Goal: Contribute content: Contribute content

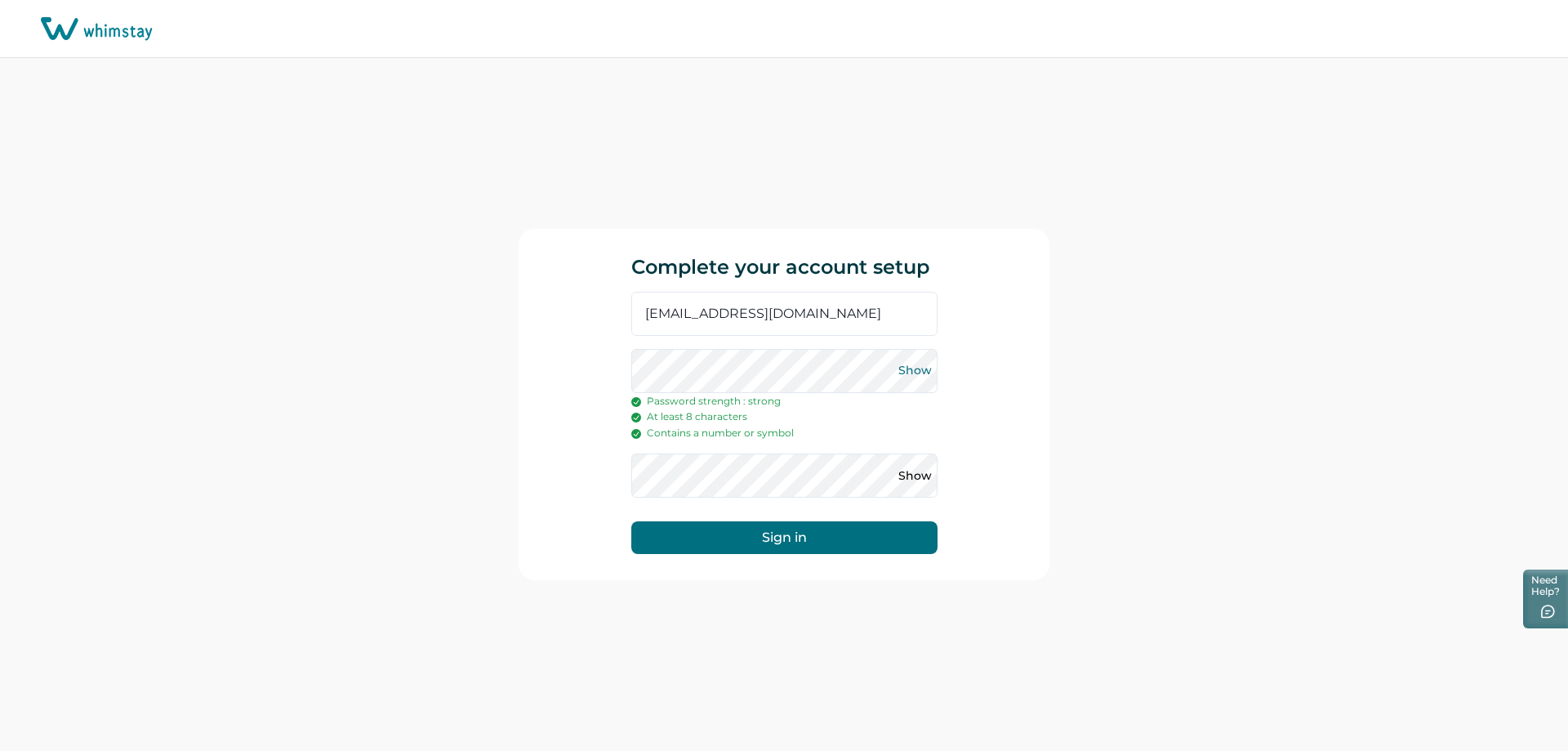
click at [924, 364] on button "Show" at bounding box center [915, 370] width 27 height 27
click at [910, 473] on button "Show" at bounding box center [915, 475] width 27 height 27
click at [781, 535] on button "Sign in" at bounding box center [784, 537] width 306 height 32
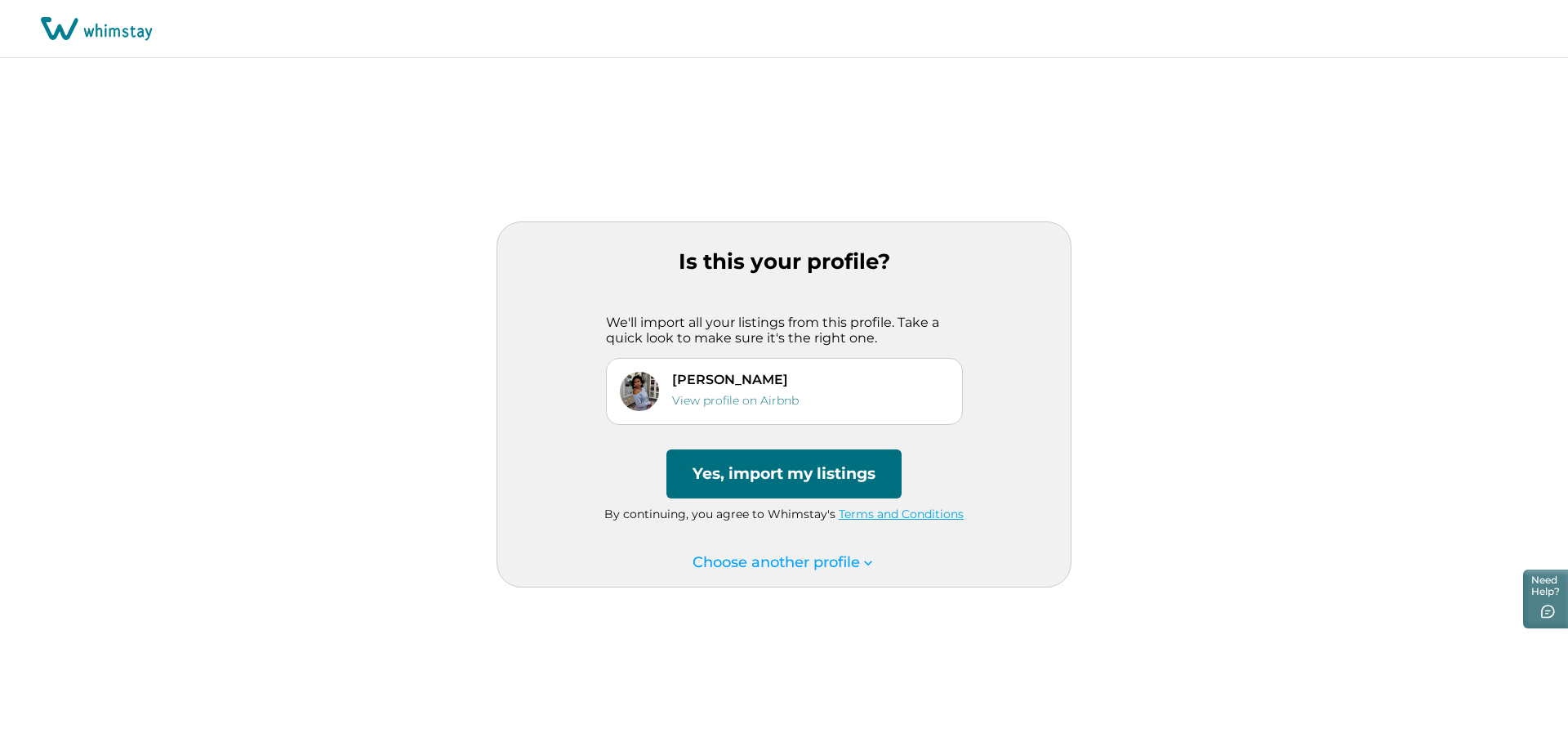
click at [772, 477] on button "Yes, import my listings" at bounding box center [784, 474] width 236 height 49
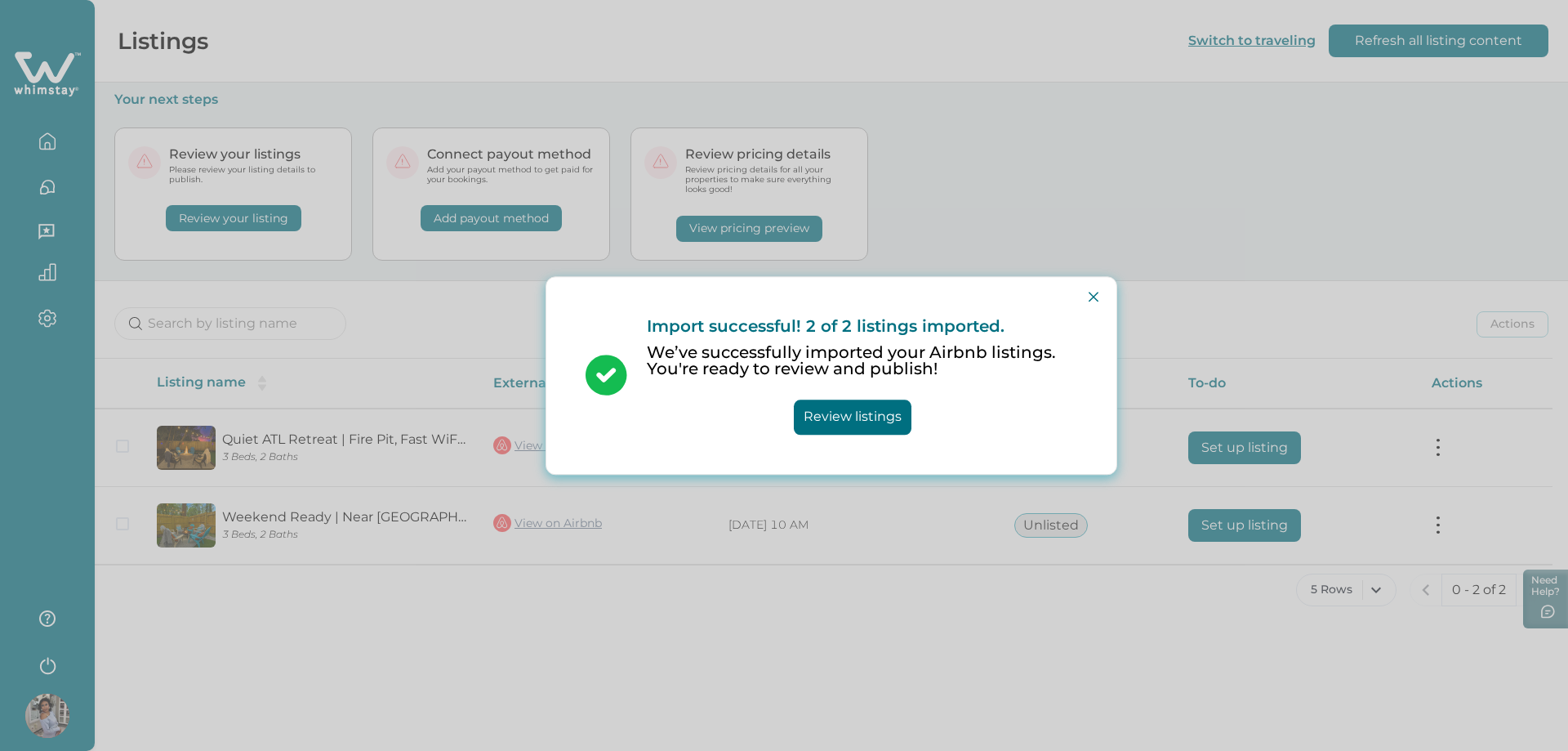
click at [839, 421] on button "Review listings" at bounding box center [853, 417] width 118 height 35
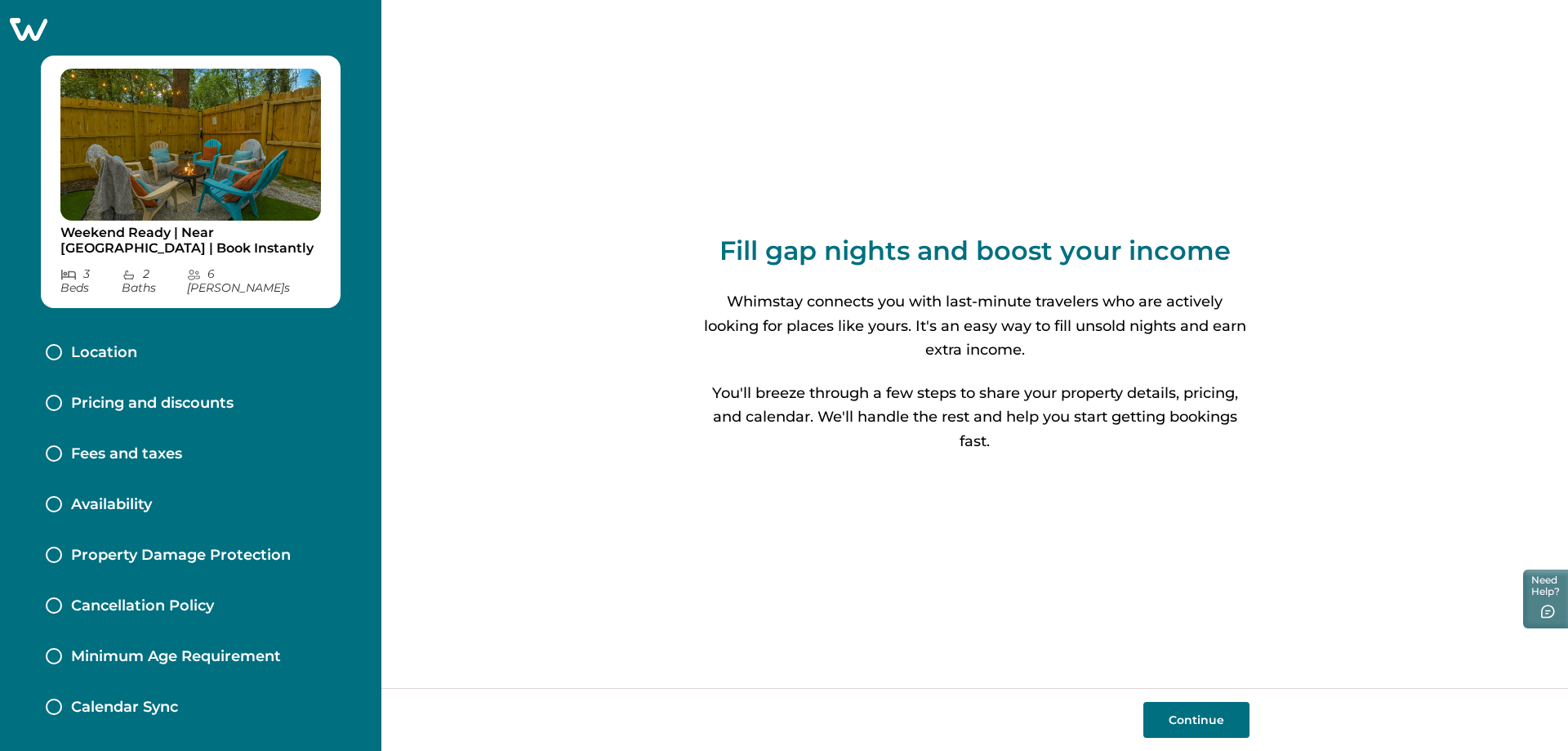
click at [1204, 722] on button "Continue" at bounding box center [1197, 720] width 106 height 36
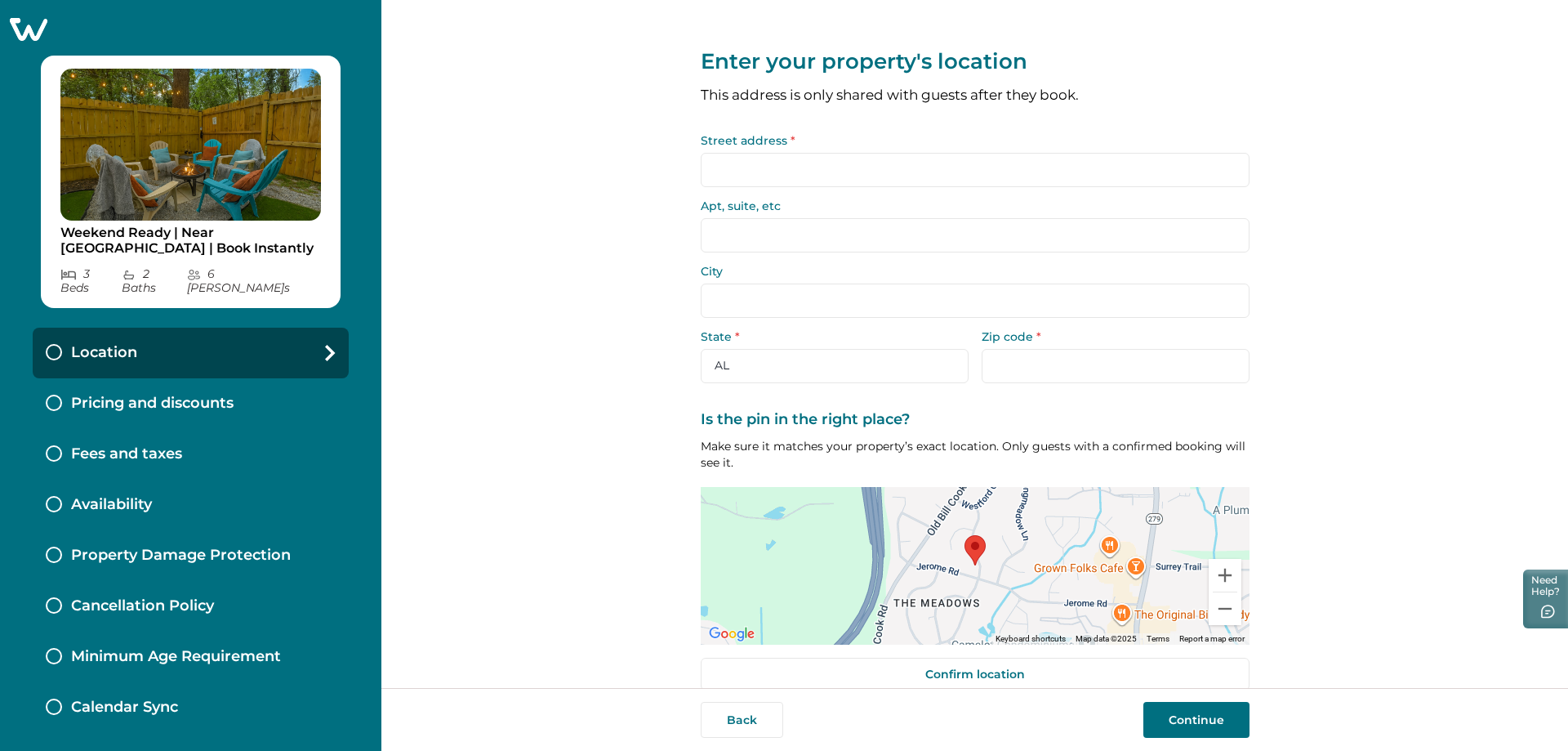
click at [757, 175] on input "Street address *" at bounding box center [975, 170] width 549 height 34
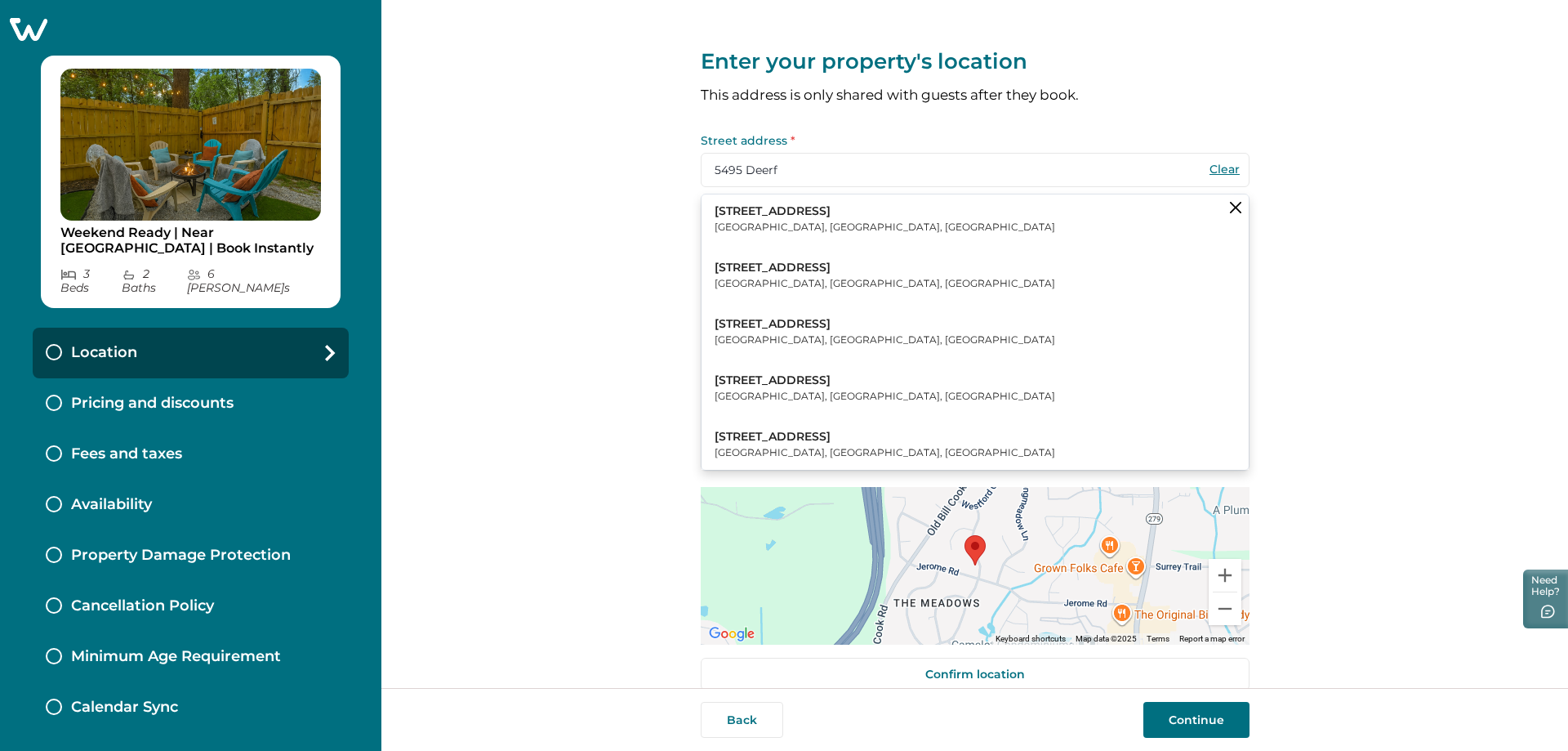
click at [742, 269] on p "[STREET_ADDRESS]" at bounding box center [885, 268] width 341 height 17
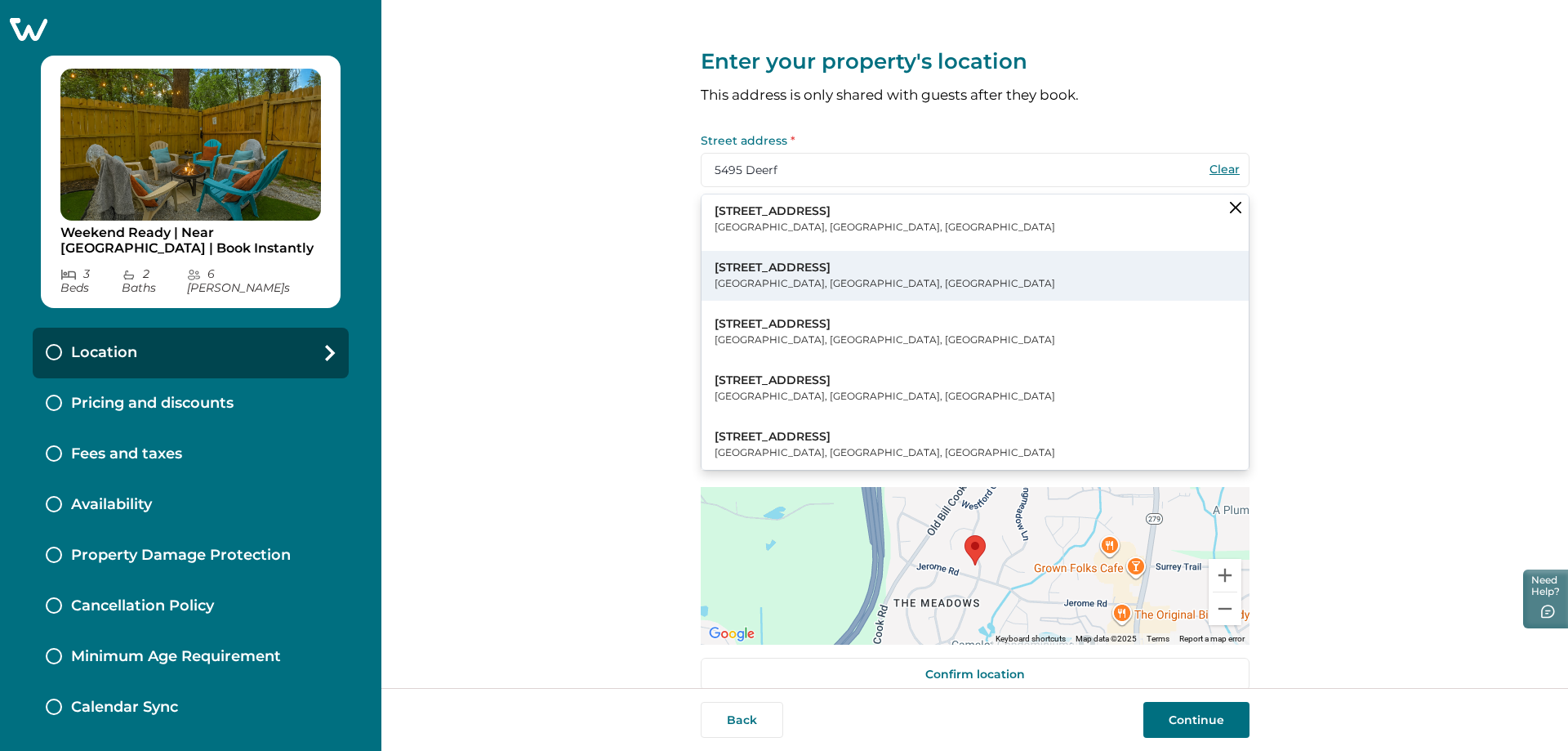
type input "[STREET_ADDRESS]"
type input "[GEOGRAPHIC_DATA]"
select select "GA"
type input "30349"
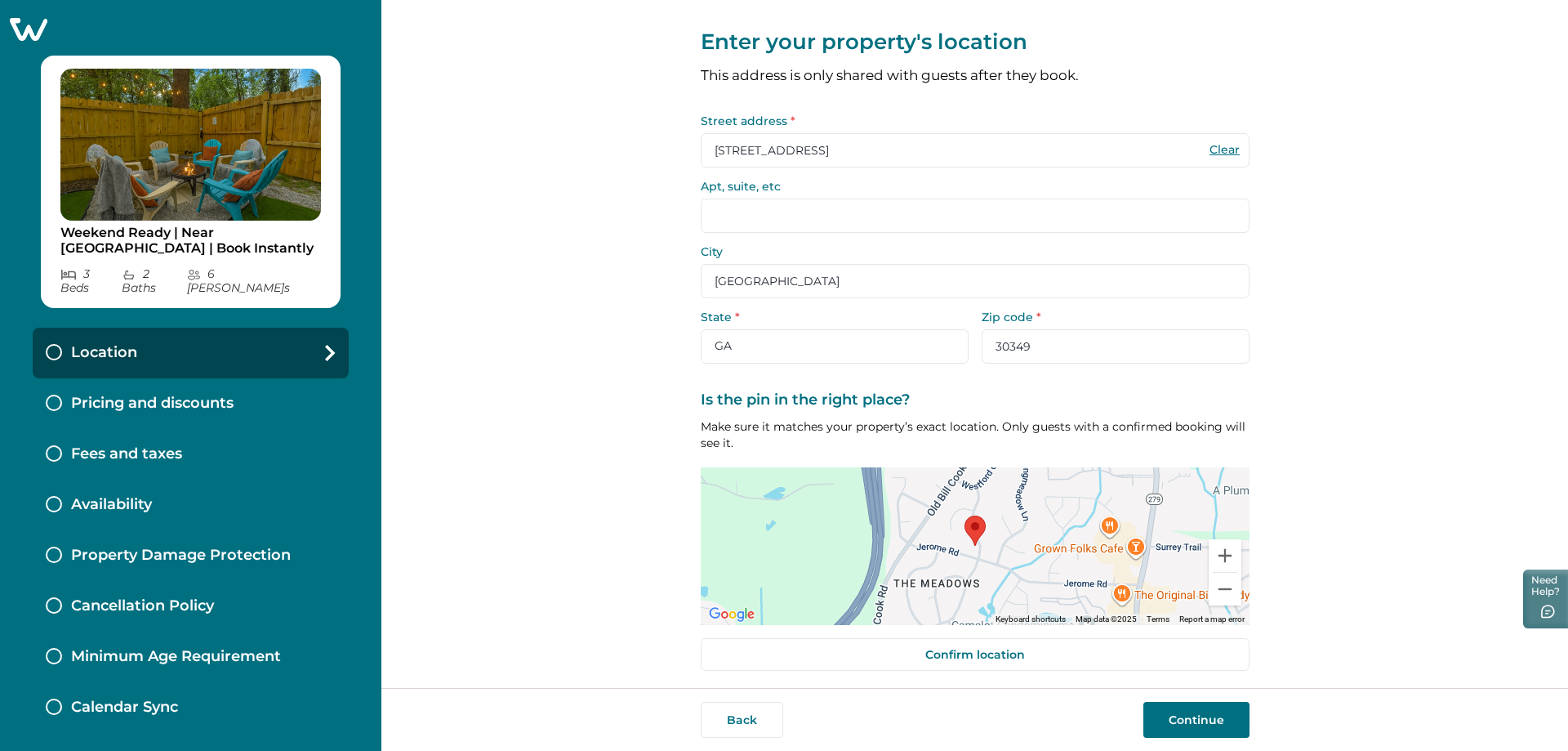
scroll to position [26, 0]
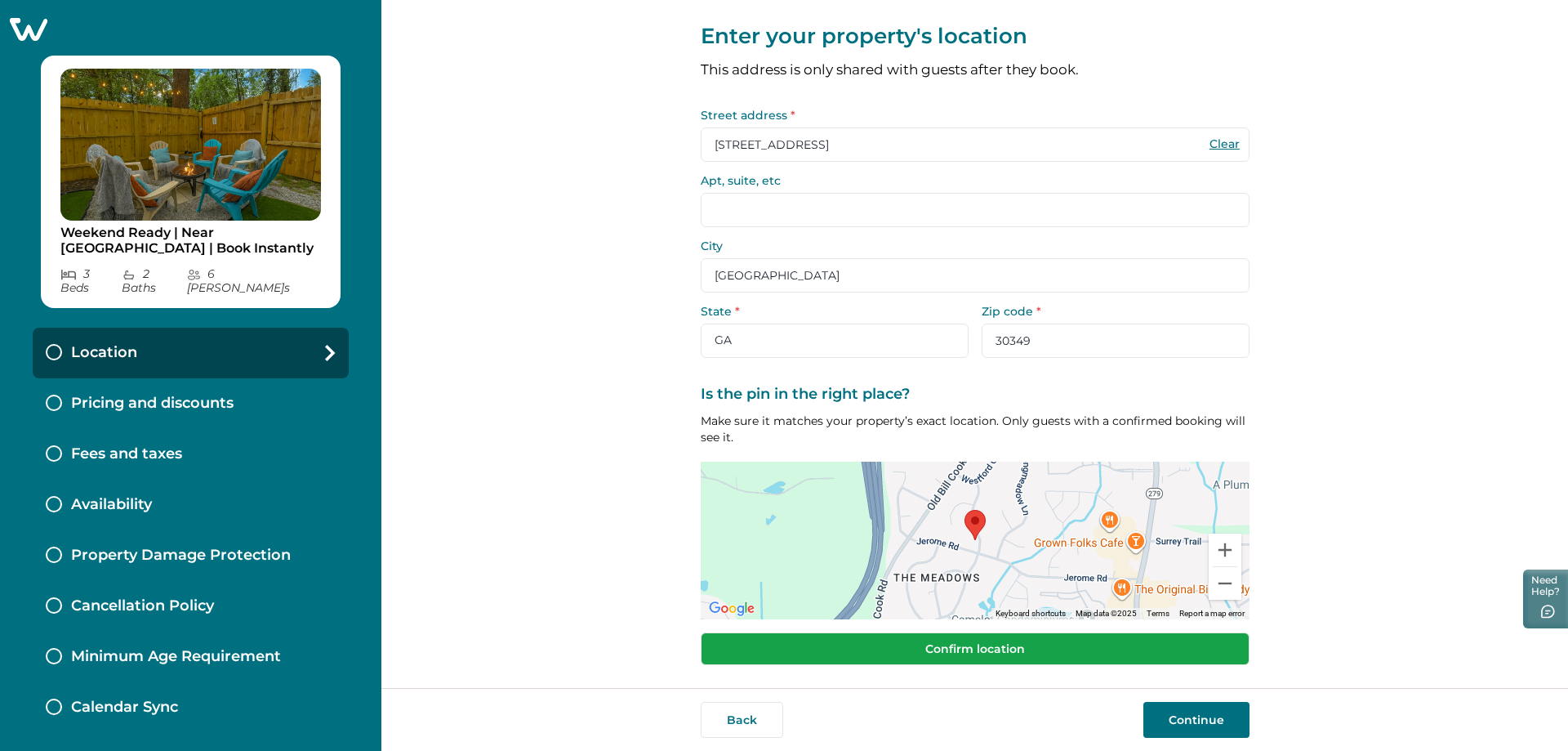
click at [1067, 644] on button "Confirm location" at bounding box center [975, 648] width 549 height 32
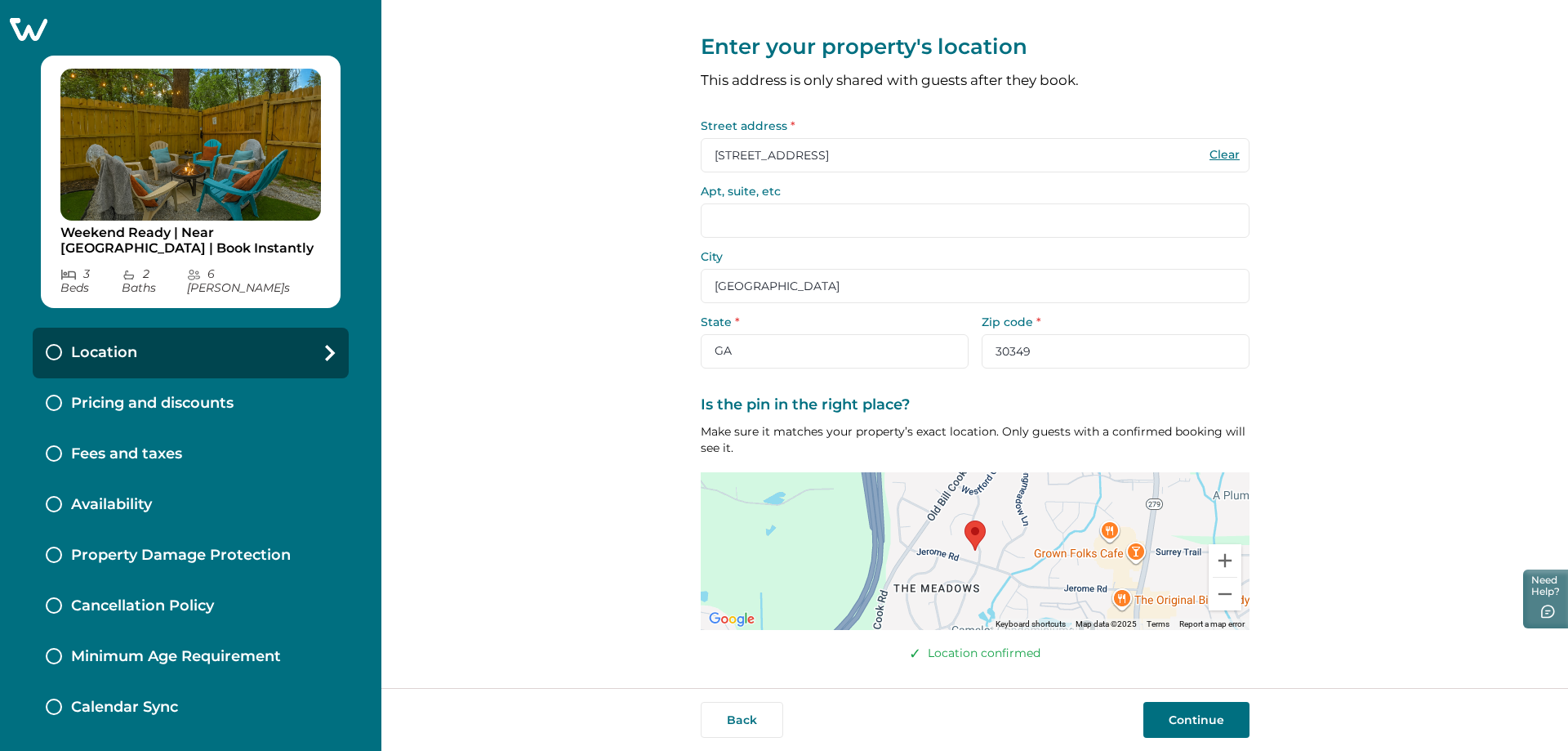
scroll to position [15, 0]
click at [1175, 721] on button "Continue" at bounding box center [1197, 720] width 106 height 36
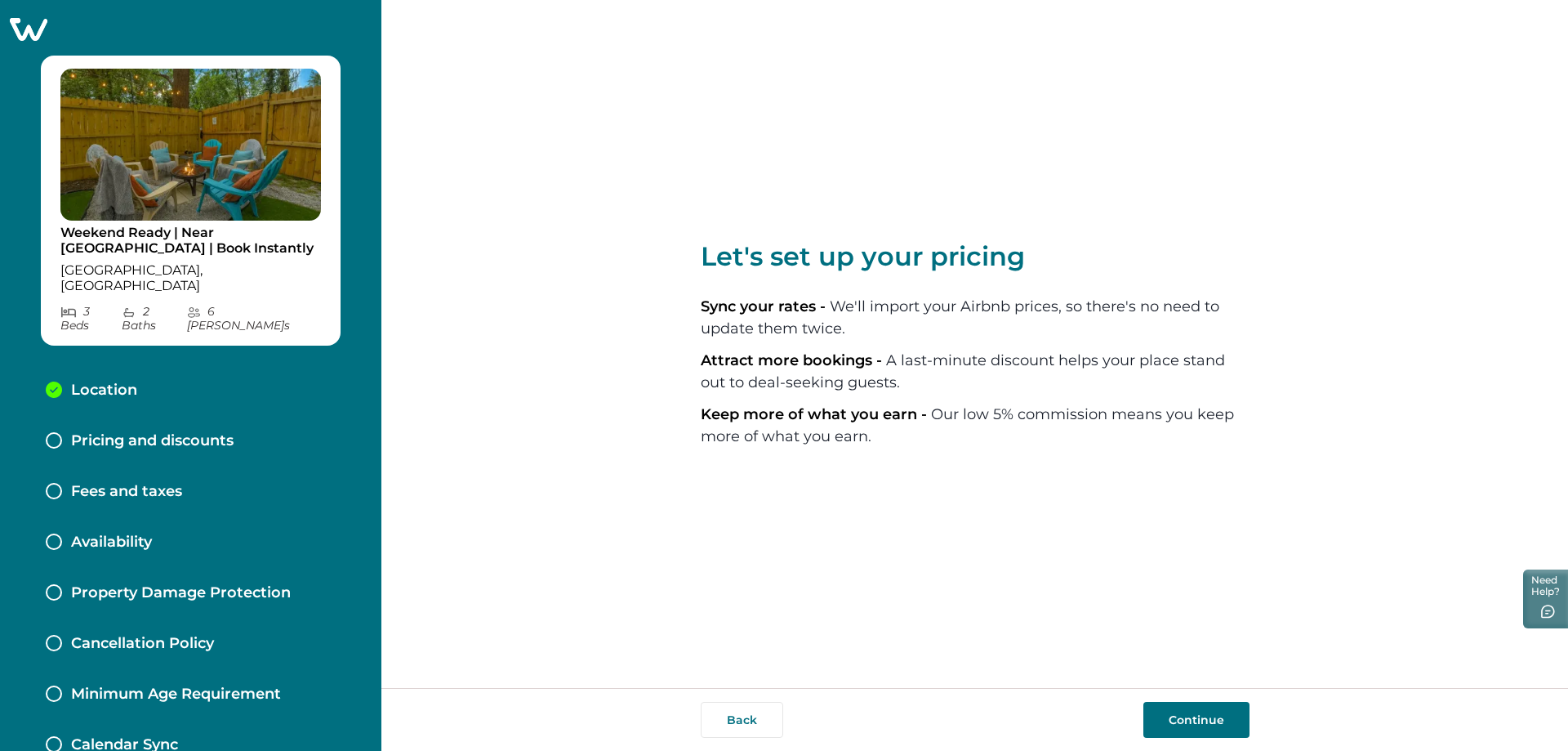
click at [1204, 724] on button "Continue" at bounding box center [1197, 720] width 106 height 36
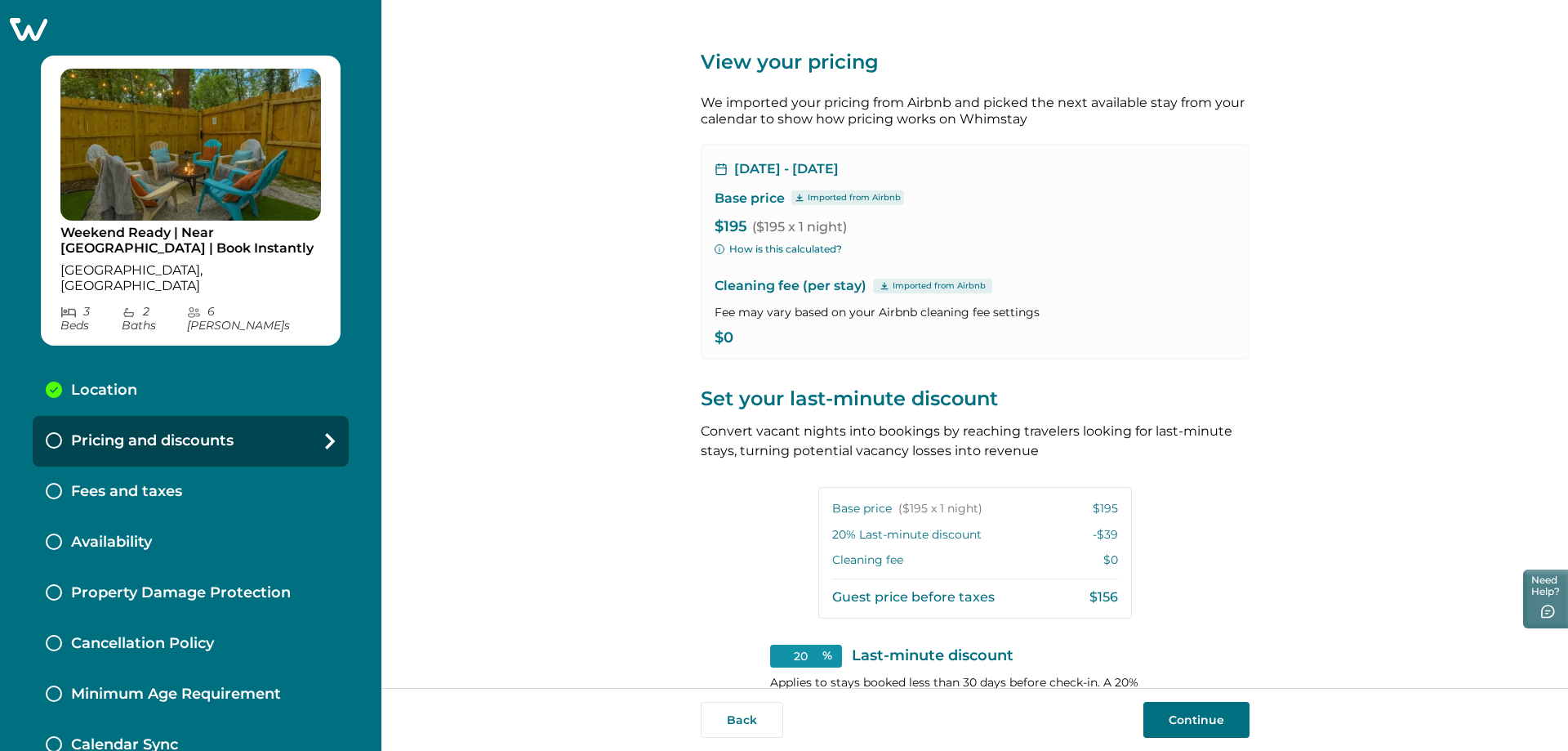
drag, startPoint x: 787, startPoint y: 344, endPoint x: 778, endPoint y: 344, distance: 9.0
click at [785, 344] on p "$0" at bounding box center [975, 338] width 521 height 17
click at [756, 339] on p "$0" at bounding box center [975, 338] width 521 height 17
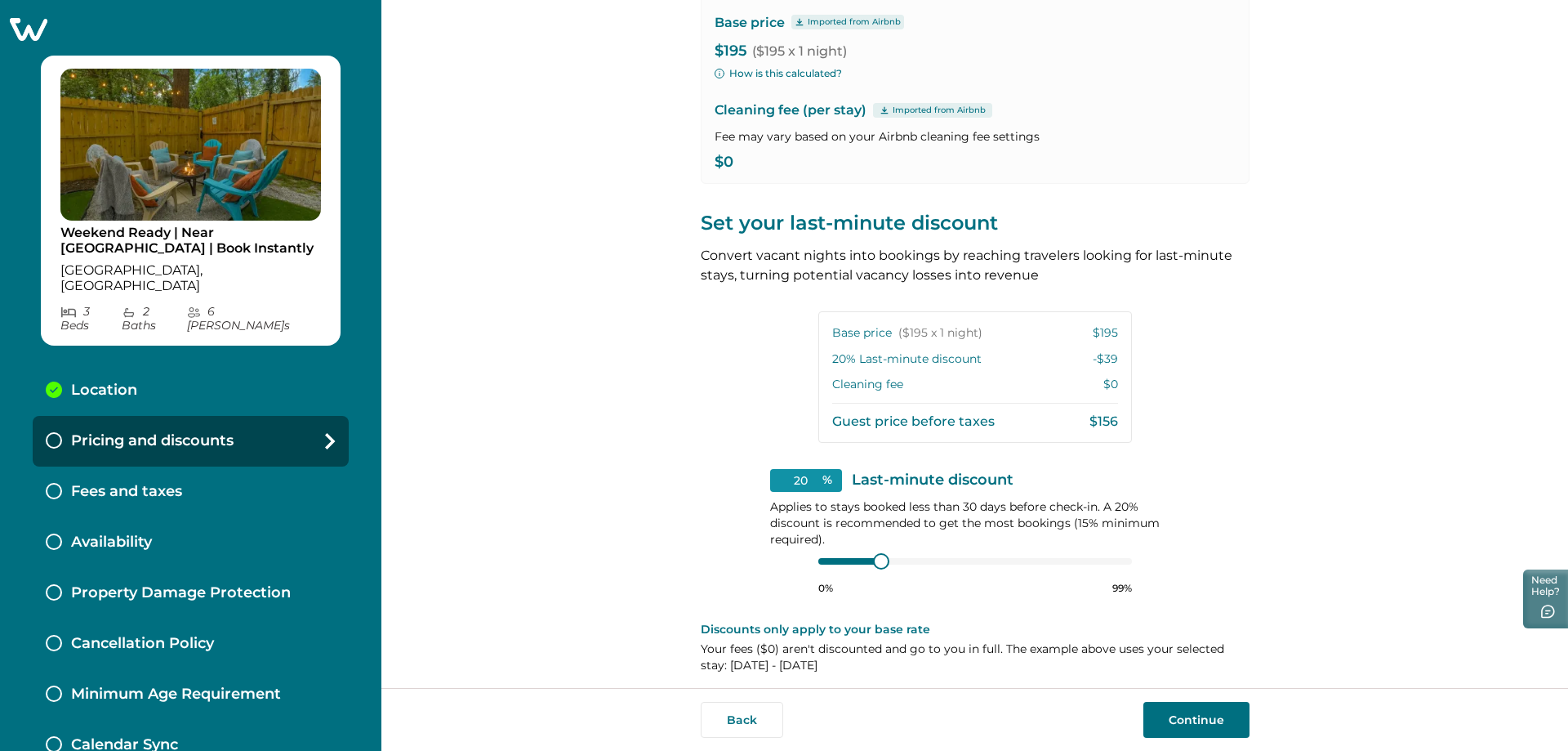
scroll to position [184, 0]
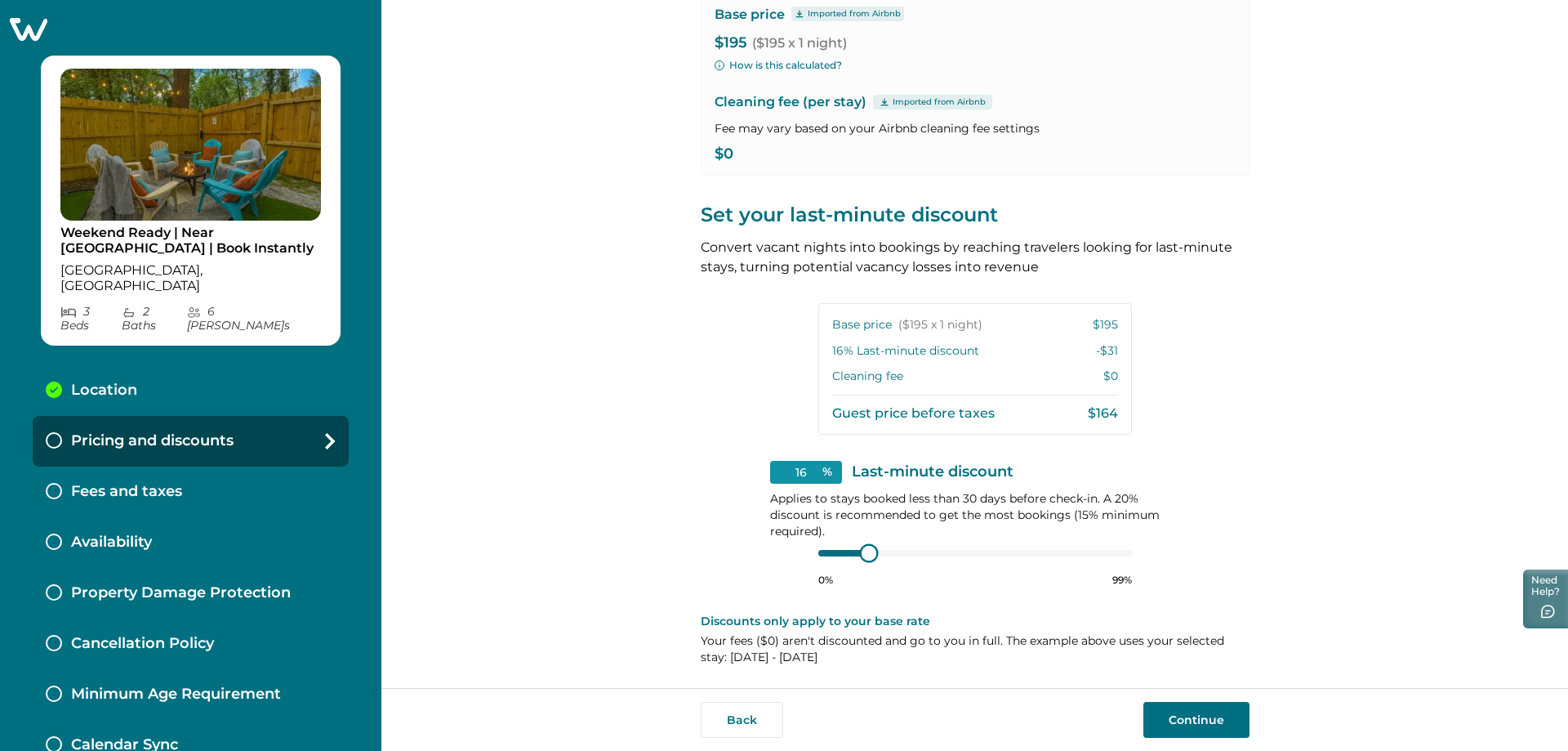
type input "15"
click at [858, 552] on div at bounding box center [865, 553] width 15 height 15
click at [1208, 717] on button "Continue" at bounding box center [1197, 720] width 106 height 36
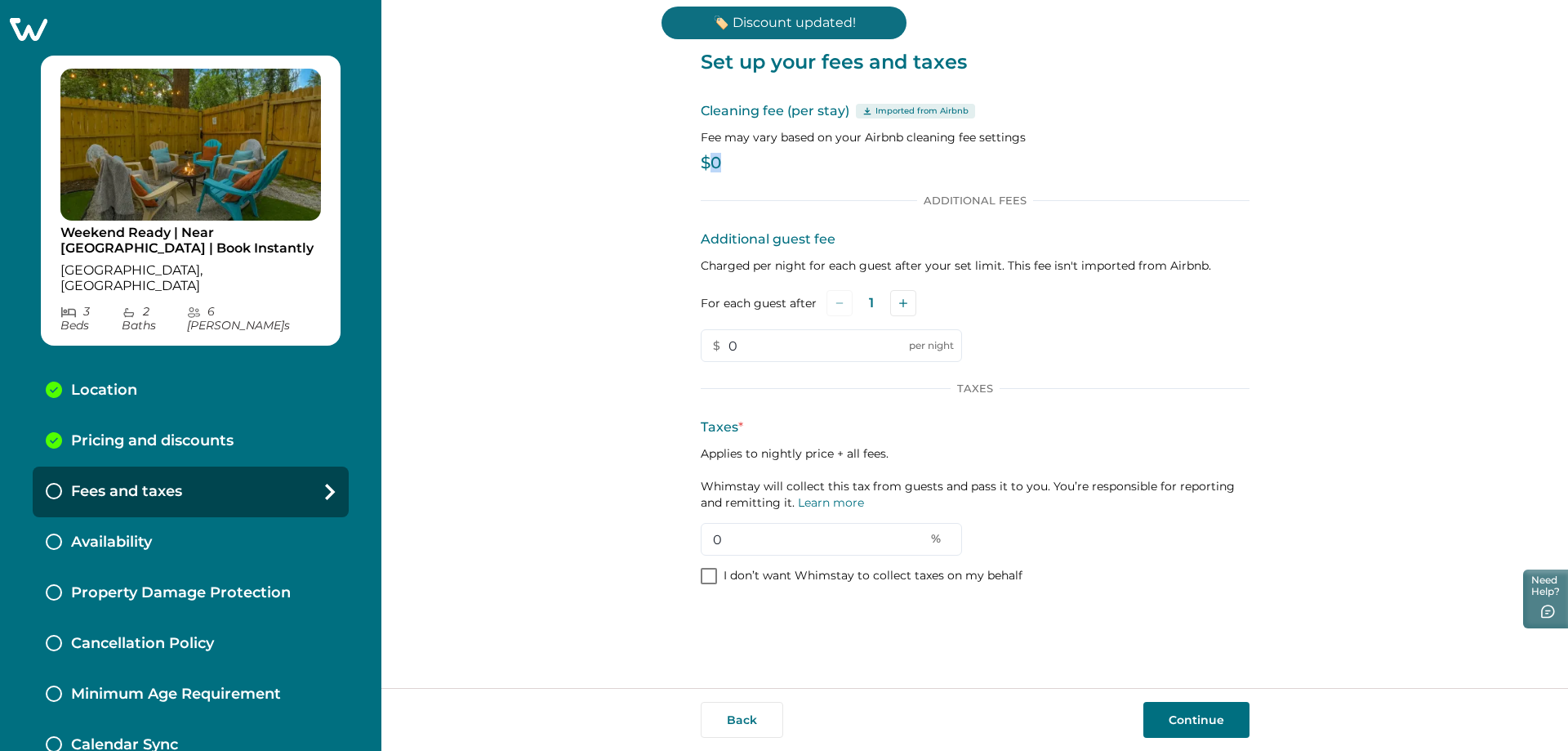
drag, startPoint x: 727, startPoint y: 162, endPoint x: 710, endPoint y: 165, distance: 17.3
click at [710, 165] on p "$0" at bounding box center [975, 163] width 549 height 17
click at [866, 109] on icon at bounding box center [868, 111] width 10 height 8
click at [866, 114] on icon at bounding box center [868, 111] width 10 height 8
click at [865, 114] on icon at bounding box center [866, 110] width 7 height 7
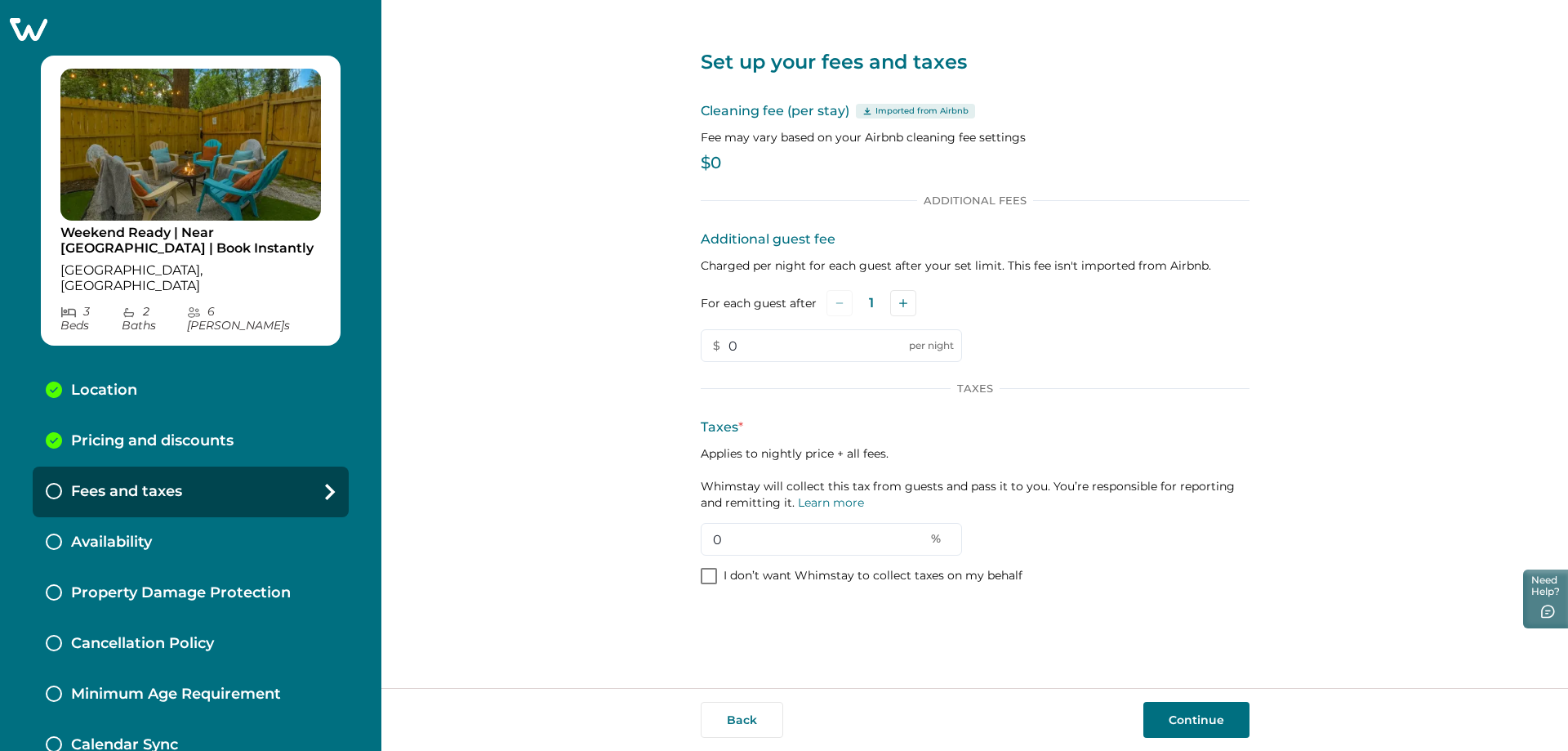
click at [892, 117] on p "Imported from Airbnb" at bounding box center [922, 110] width 93 height 13
click at [904, 116] on p "Imported from Airbnb" at bounding box center [922, 110] width 93 height 13
click at [918, 110] on p "Imported from Airbnb" at bounding box center [922, 110] width 93 height 13
click at [827, 112] on p "Cleaning fee (per stay) Imported from Airbnb" at bounding box center [975, 111] width 549 height 20
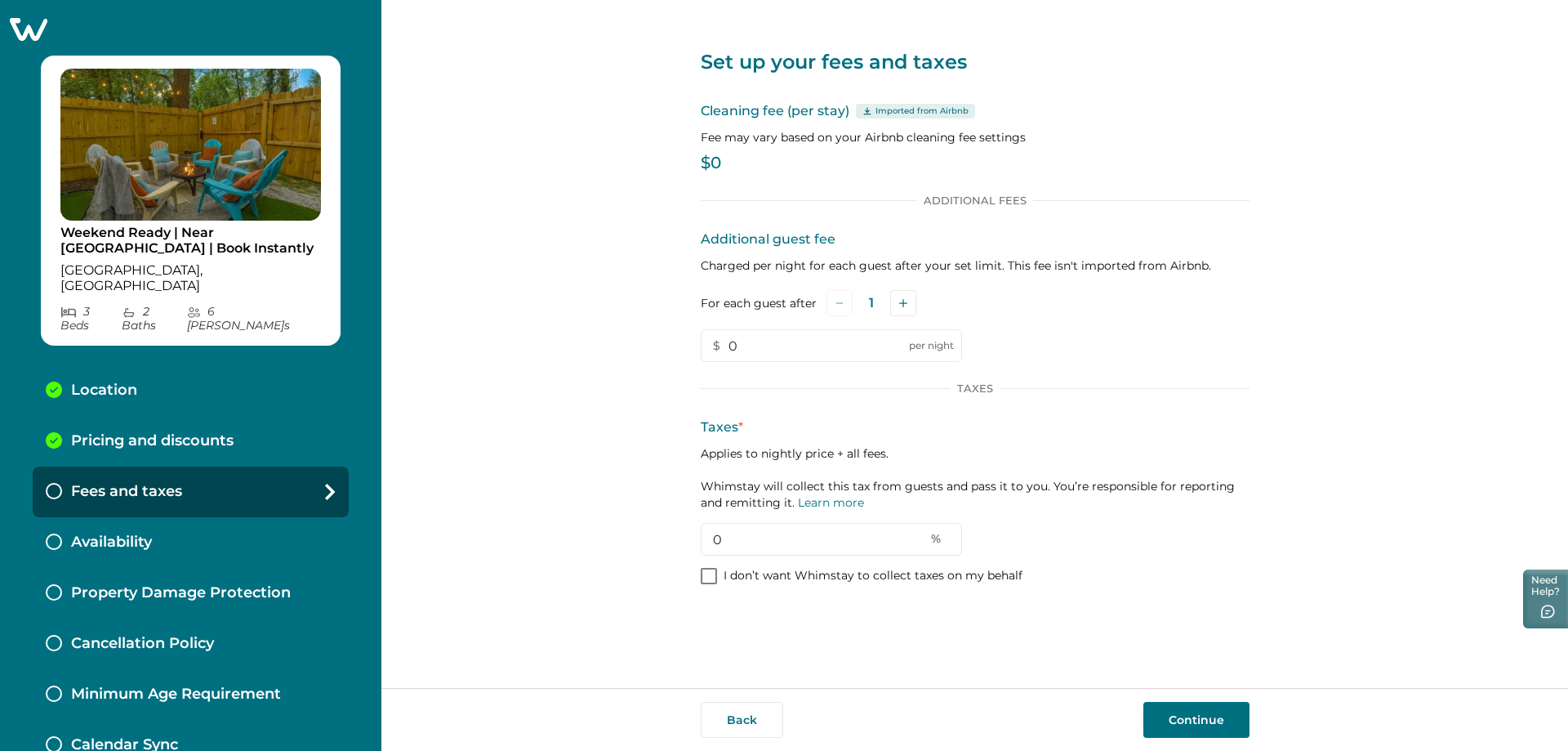
click at [863, 107] on icon at bounding box center [868, 111] width 10 height 8
click at [866, 110] on icon at bounding box center [868, 111] width 10 height 8
click at [866, 113] on icon at bounding box center [868, 111] width 10 height 8
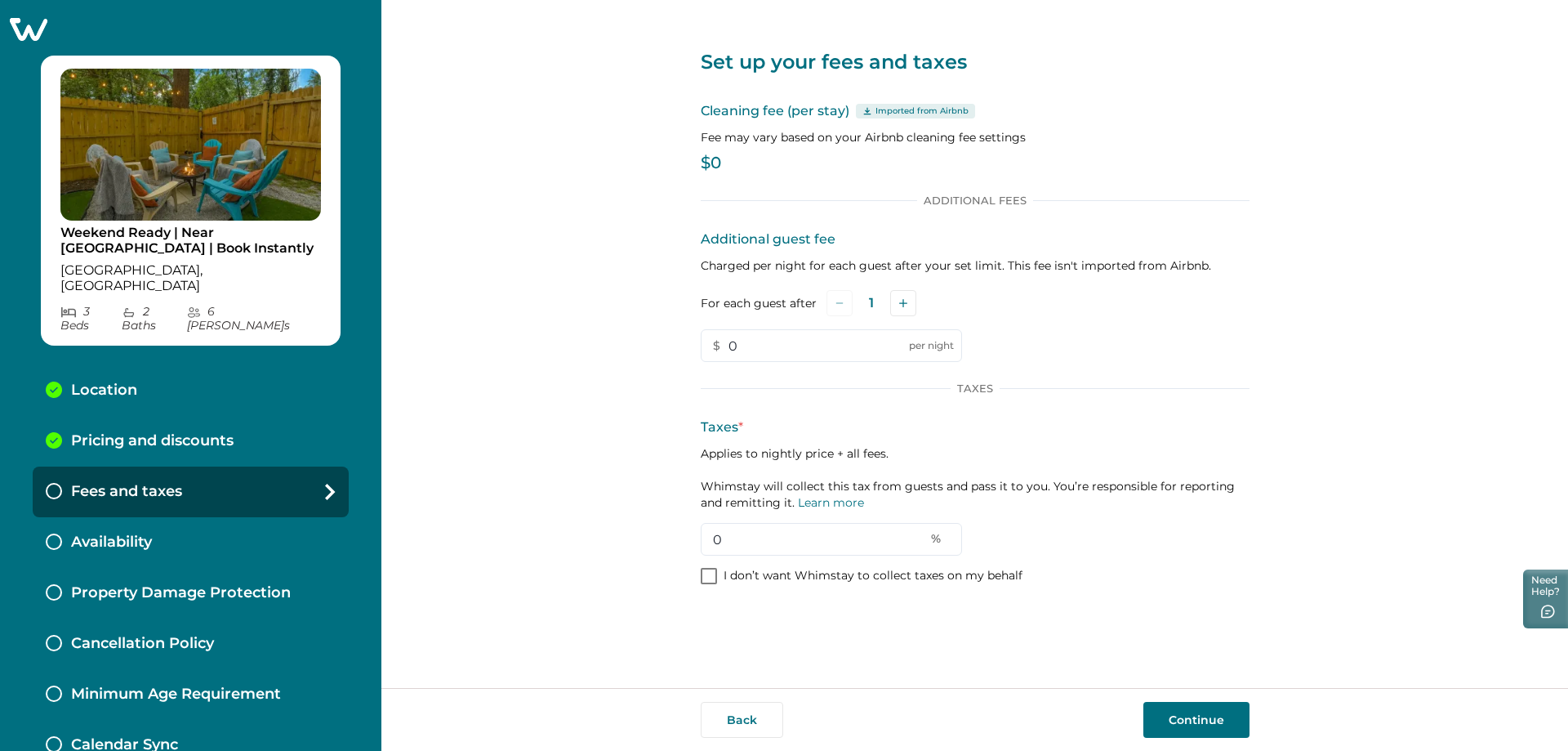
click at [870, 113] on icon at bounding box center [868, 111] width 10 height 8
click at [892, 108] on p "Imported from Airbnb" at bounding box center [922, 110] width 93 height 13
click at [892, 108] on p "Imported from Airbnb" at bounding box center [922, 110] width 93 height 13
drag, startPoint x: 760, startPoint y: 538, endPoint x: 708, endPoint y: 538, distance: 52.0
click at [708, 538] on input "0" at bounding box center [832, 538] width 261 height 32
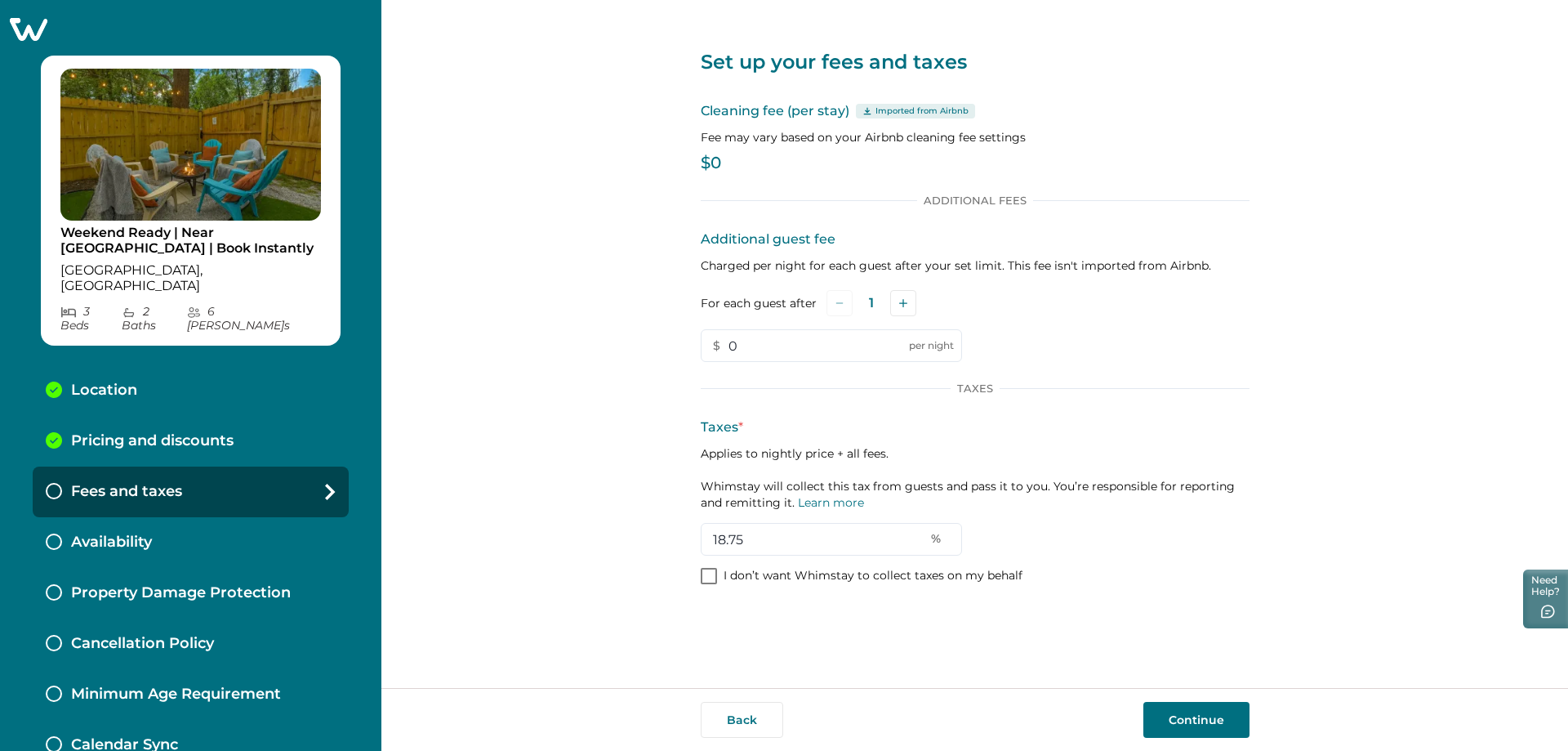
type input "18.75"
click at [724, 170] on p "$0" at bounding box center [975, 163] width 549 height 17
click at [721, 165] on p "$0" at bounding box center [975, 163] width 549 height 17
click at [720, 165] on p "$0" at bounding box center [975, 163] width 549 height 17
click at [717, 165] on p "$0" at bounding box center [975, 163] width 549 height 17
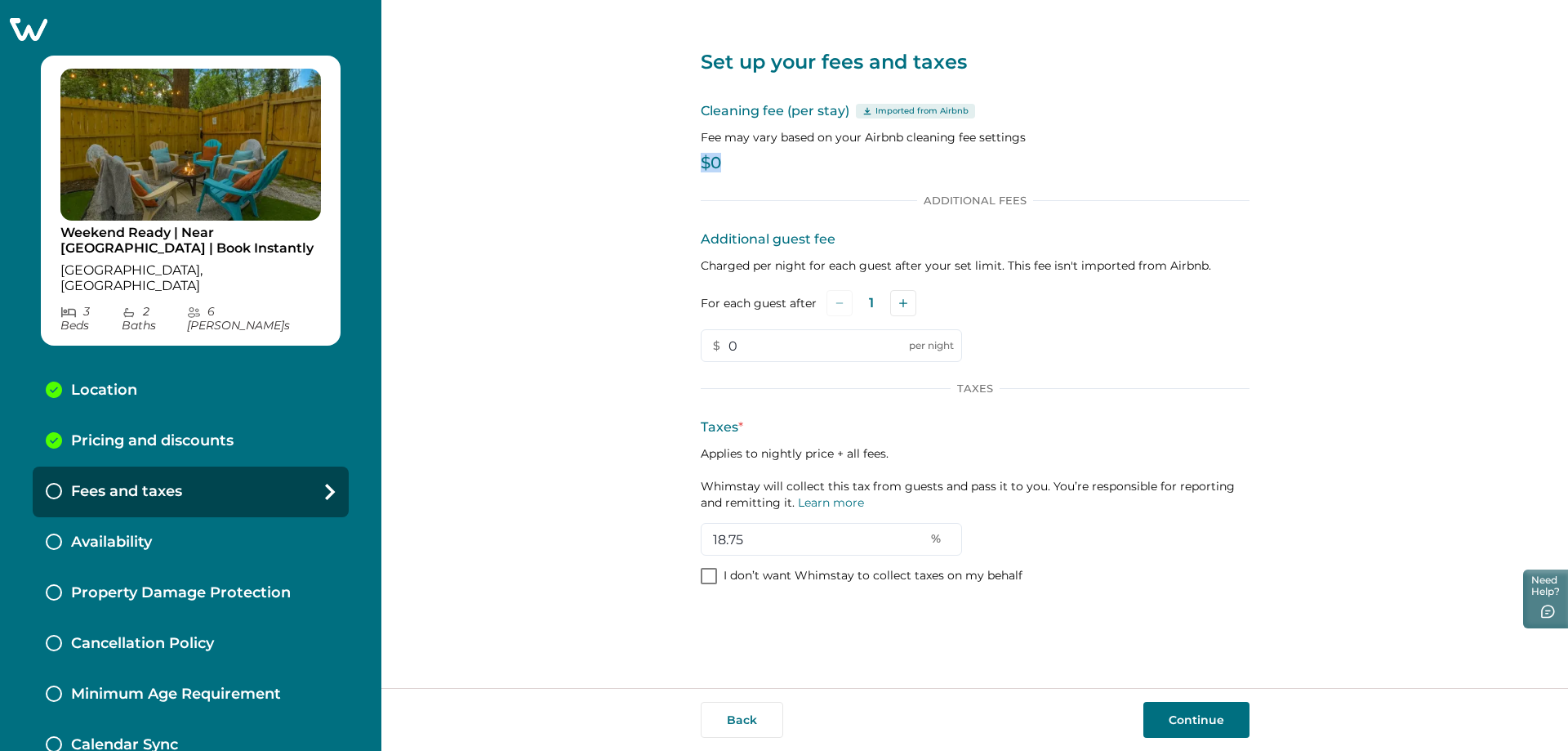
click at [1166, 708] on button "Continue" at bounding box center [1197, 720] width 106 height 36
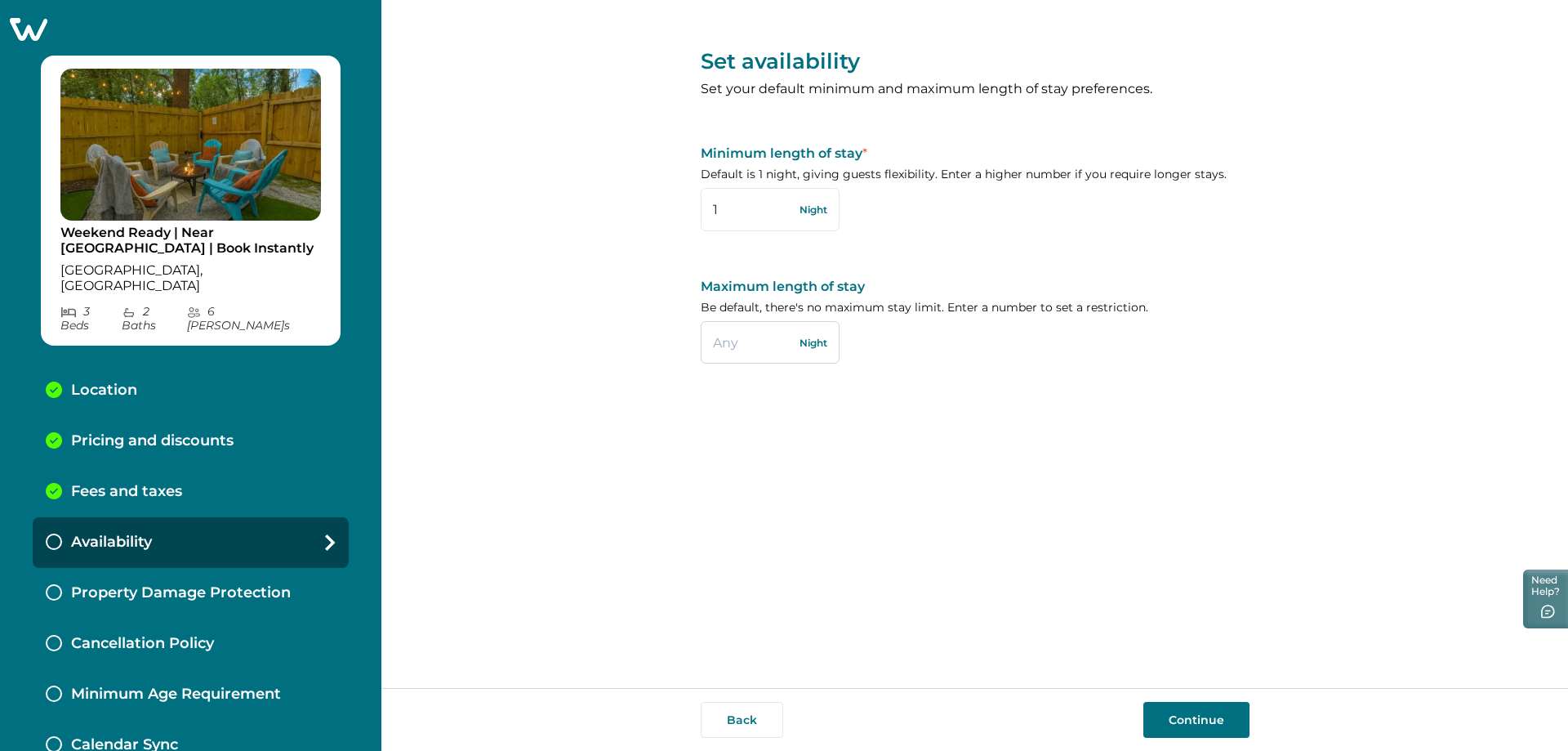
click at [739, 343] on input "text" at bounding box center [770, 342] width 138 height 42
type input "60"
drag, startPoint x: 720, startPoint y: 205, endPoint x: 708, endPoint y: 206, distance: 12.0
click at [708, 206] on input "1" at bounding box center [770, 208] width 138 height 42
click at [1187, 710] on button "Continue" at bounding box center [1197, 720] width 106 height 36
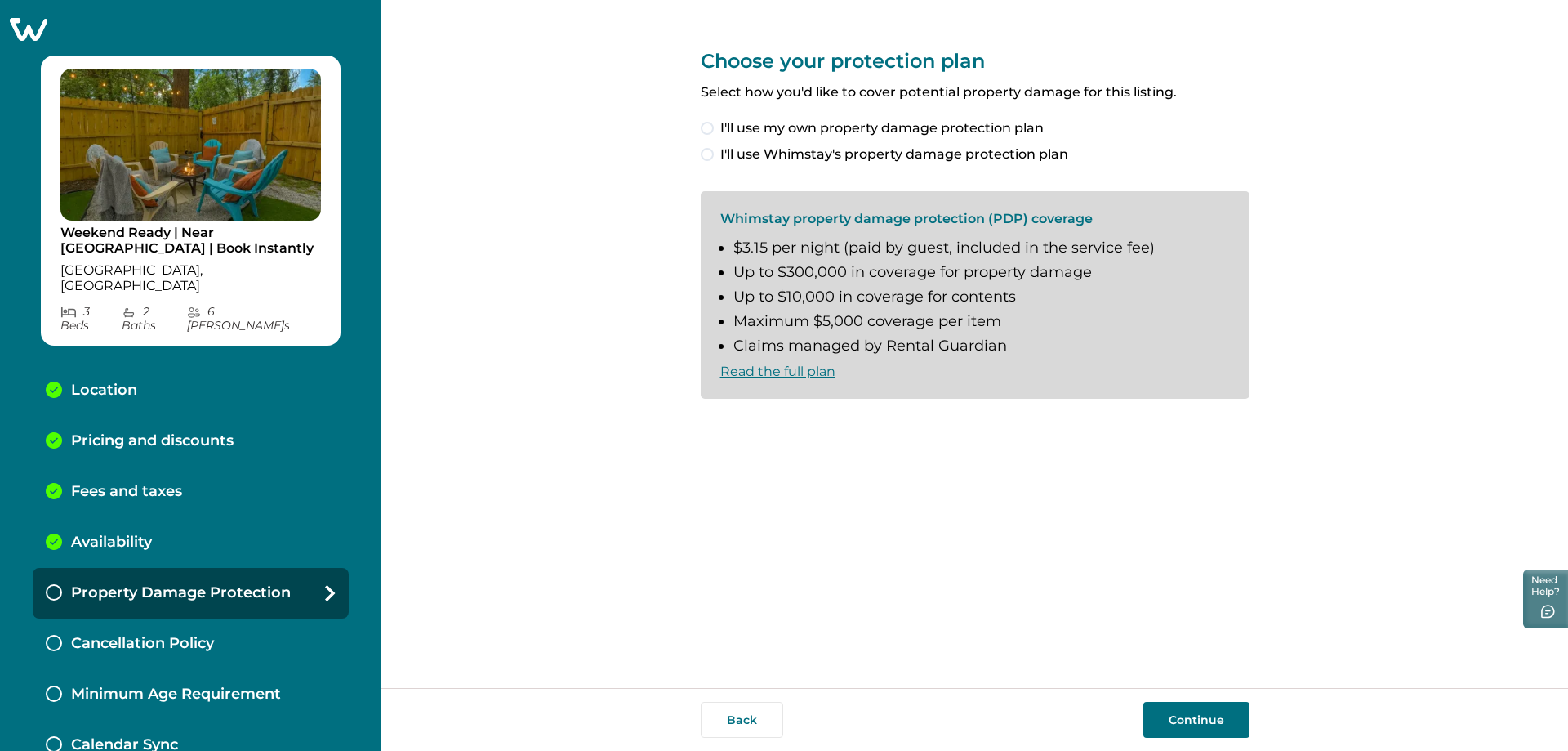
click at [705, 158] on span at bounding box center [707, 154] width 13 height 13
click at [703, 425] on span at bounding box center [707, 425] width 13 height 13
click at [1184, 723] on button "Continue" at bounding box center [1197, 720] width 106 height 36
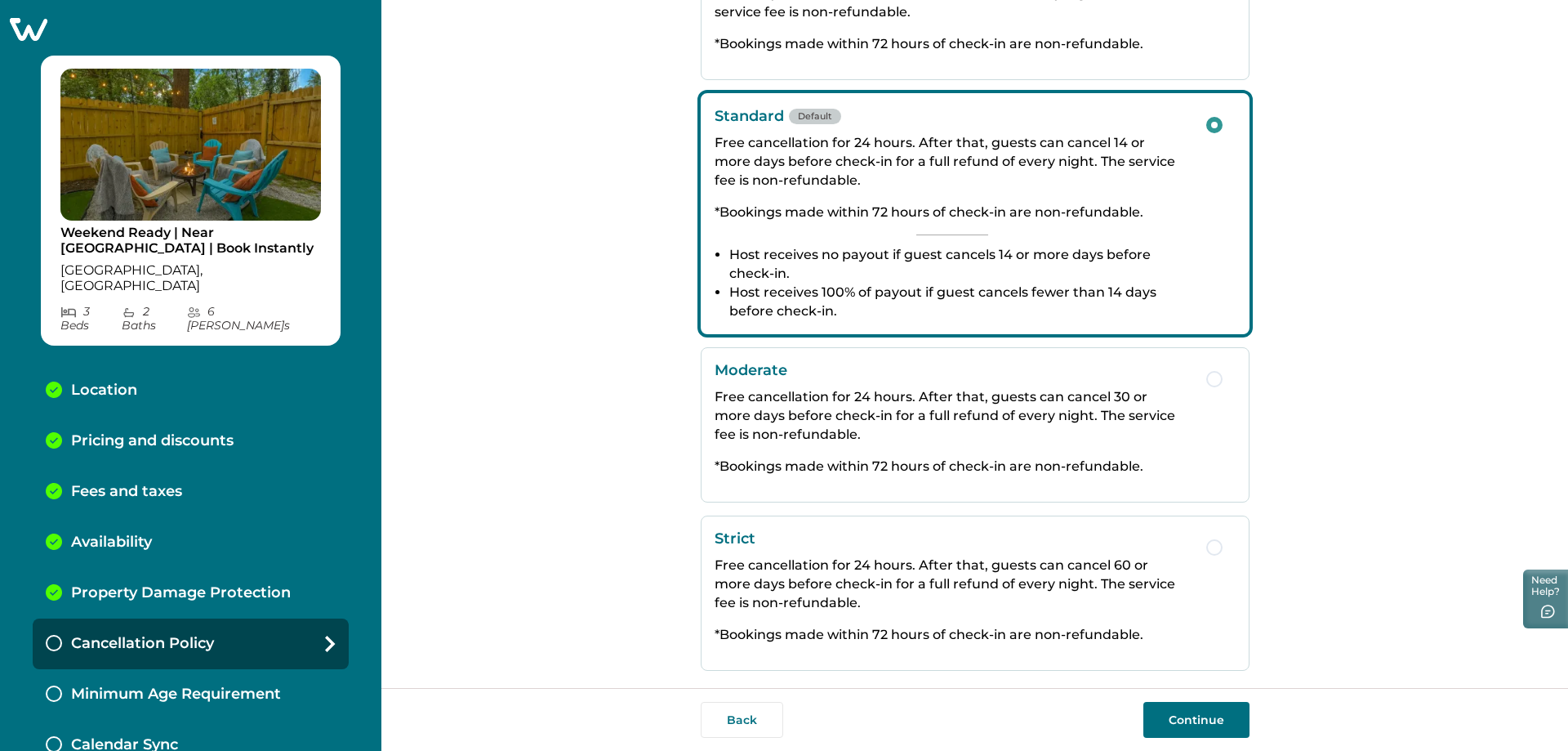
scroll to position [206, 0]
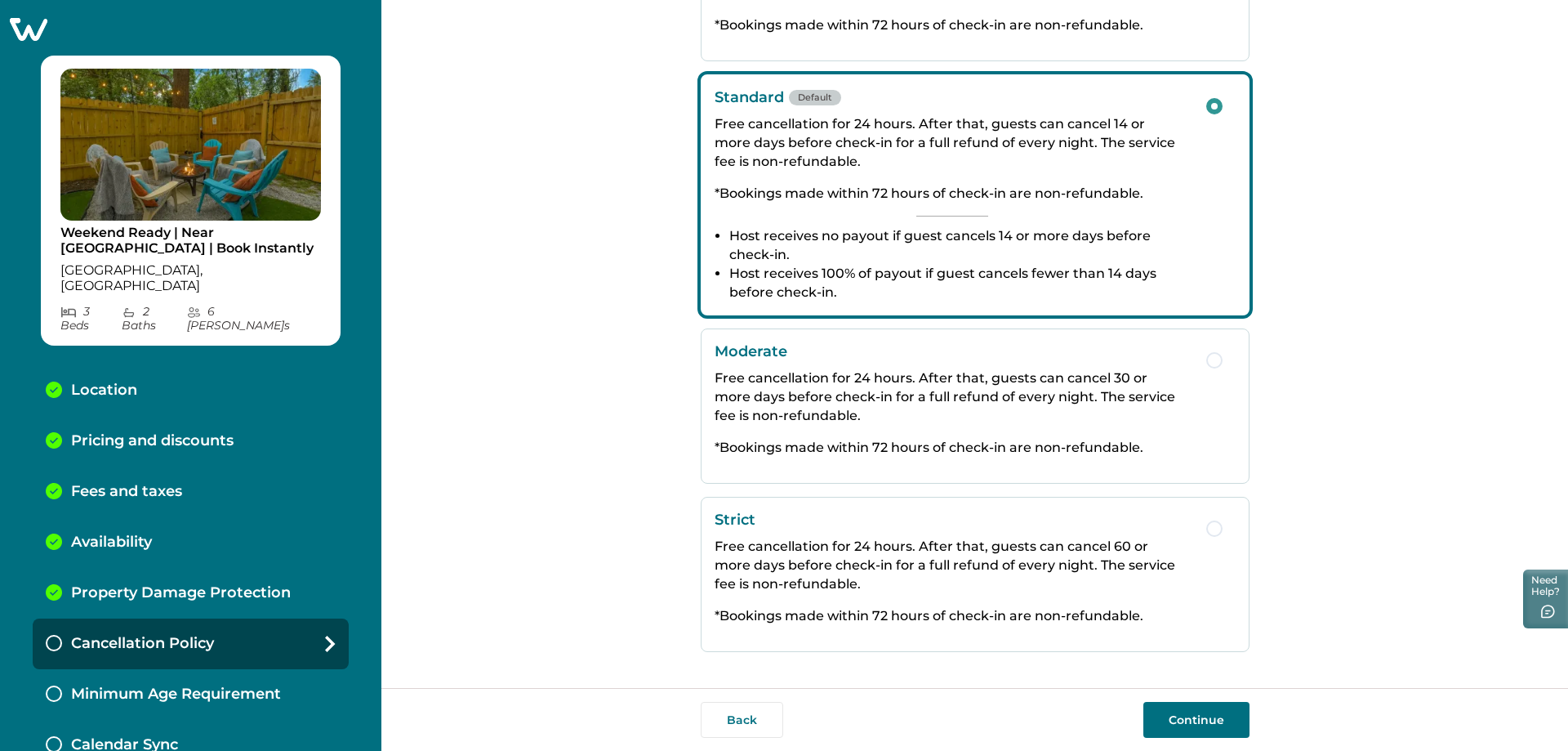
click at [1184, 711] on button "Continue" at bounding box center [1197, 720] width 106 height 36
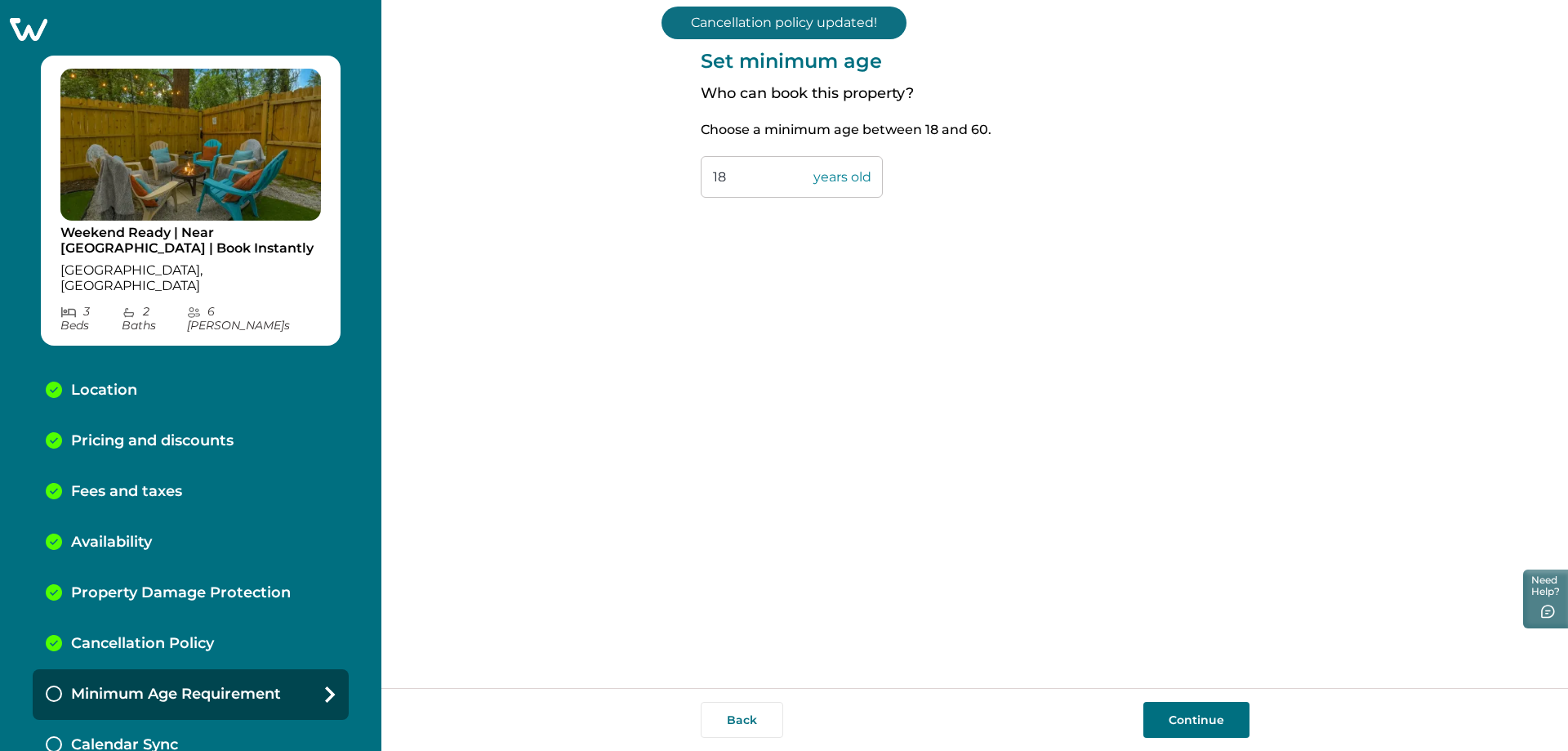
drag, startPoint x: 729, startPoint y: 180, endPoint x: 708, endPoint y: 181, distance: 21.0
click at [708, 181] on input "18" at bounding box center [792, 177] width 183 height 41
type input "21"
click at [1212, 717] on button "Continue" at bounding box center [1197, 720] width 106 height 36
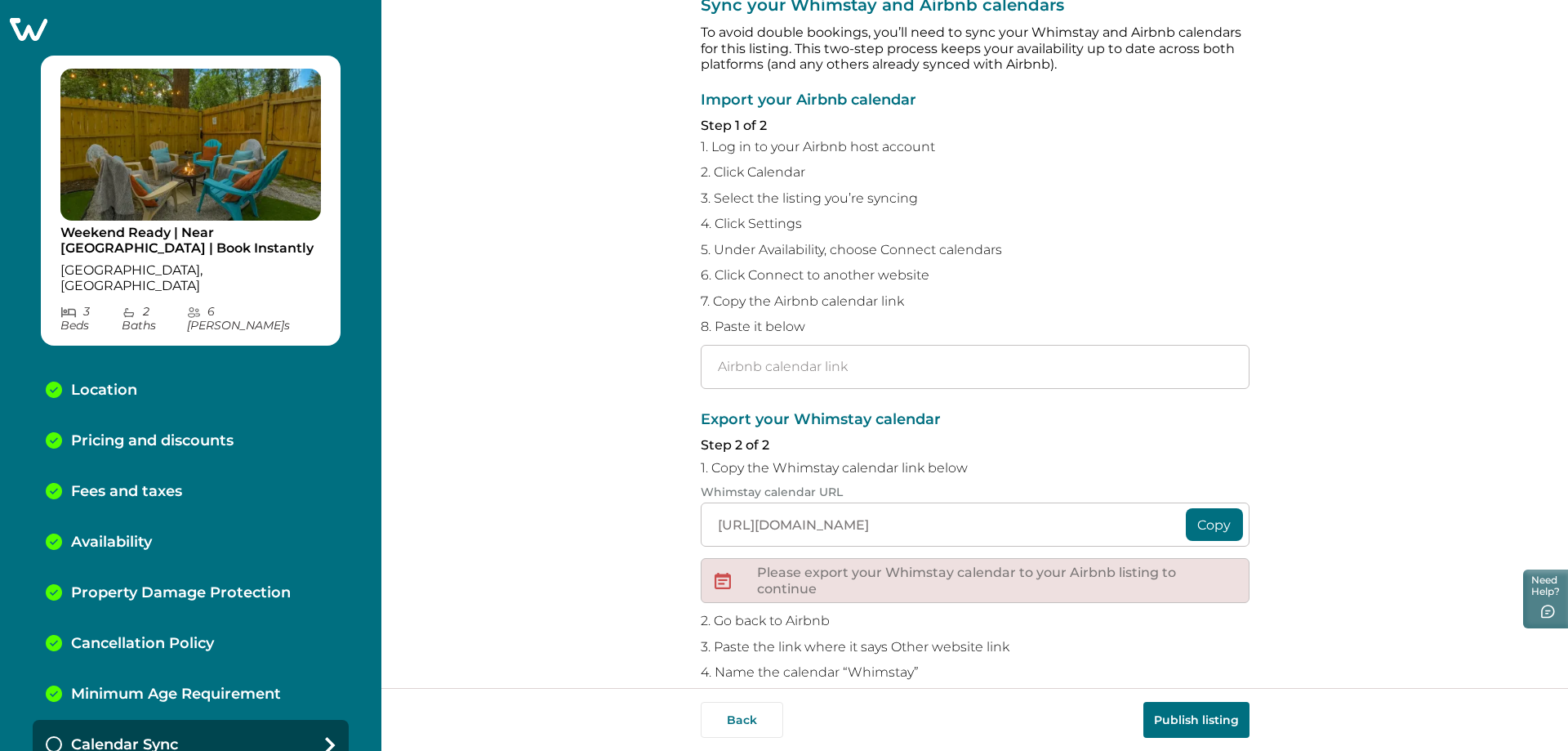
scroll to position [81, 0]
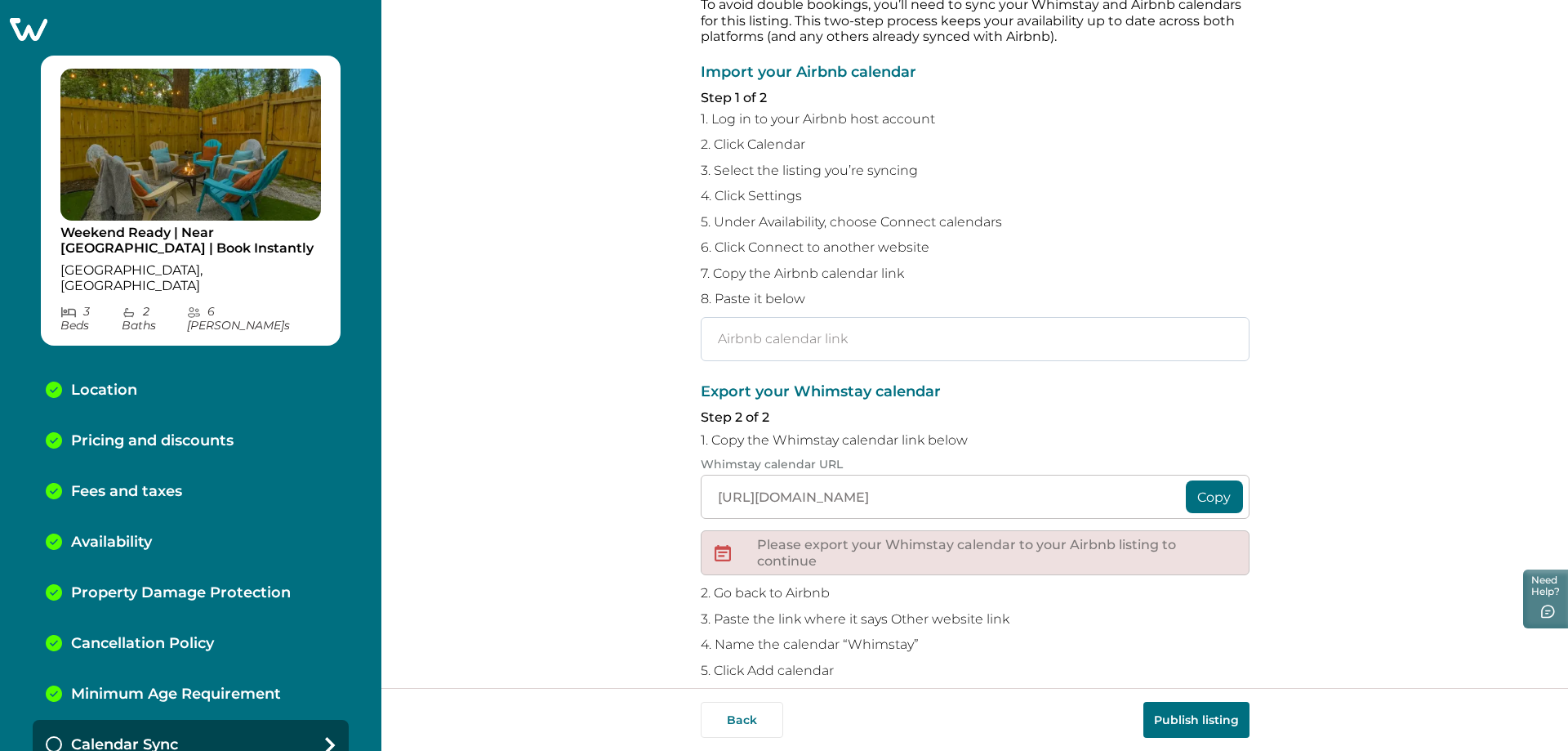
click at [798, 341] on input "text" at bounding box center [975, 339] width 549 height 44
paste input "[URL][DOMAIN_NAME]"
type input "[URL][DOMAIN_NAME]"
click at [1344, 437] on div "Sync your Whimstay and Airbnb calendars To avoid double bookings, you’ll need t…" at bounding box center [975, 344] width 1187 height 688
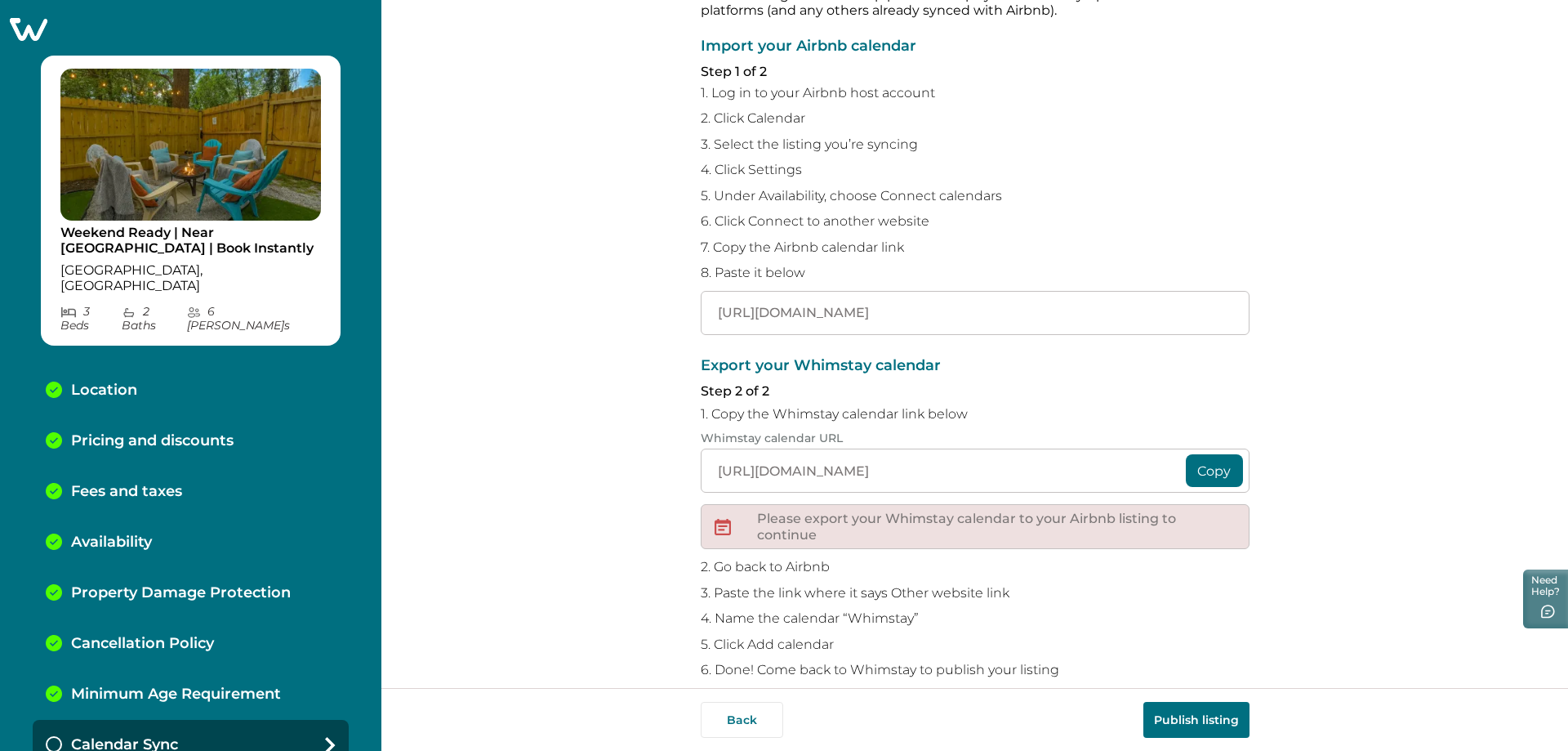
scroll to position [131, 0]
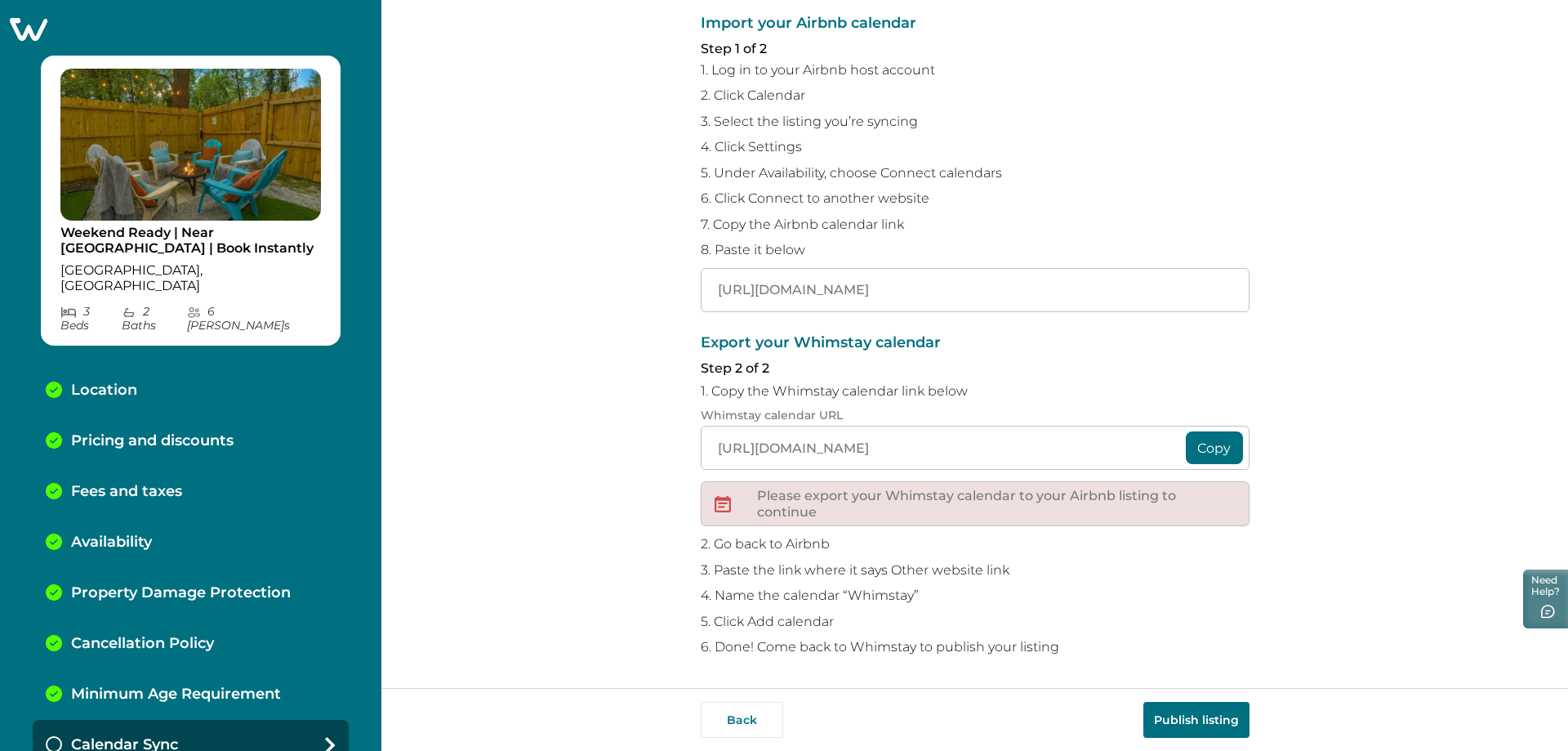
click at [1171, 717] on button "Publish listing" at bounding box center [1197, 720] width 106 height 36
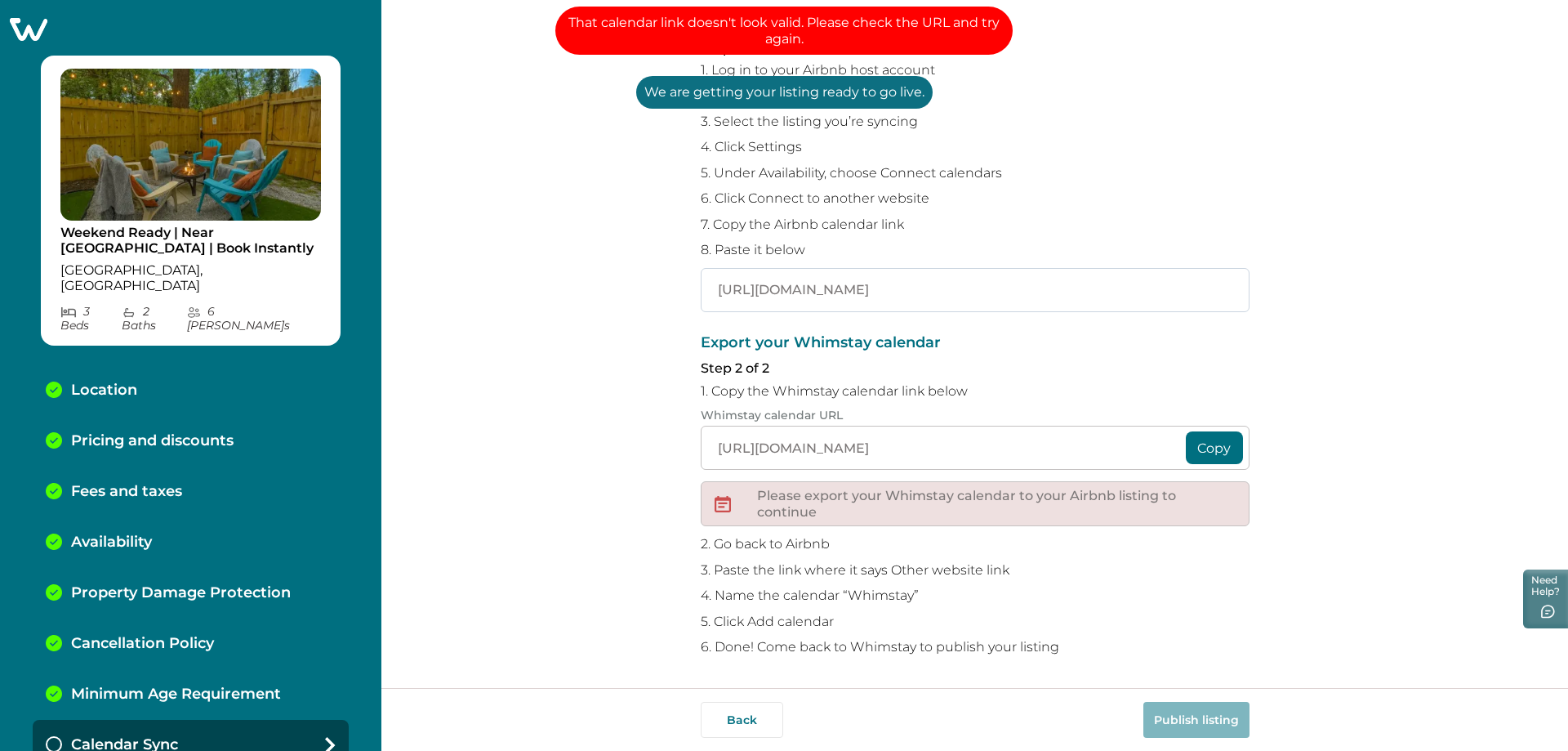
drag, startPoint x: 1236, startPoint y: 290, endPoint x: 706, endPoint y: 285, distance: 530.0
click at [706, 285] on input "[URL][DOMAIN_NAME]" at bounding box center [975, 290] width 549 height 44
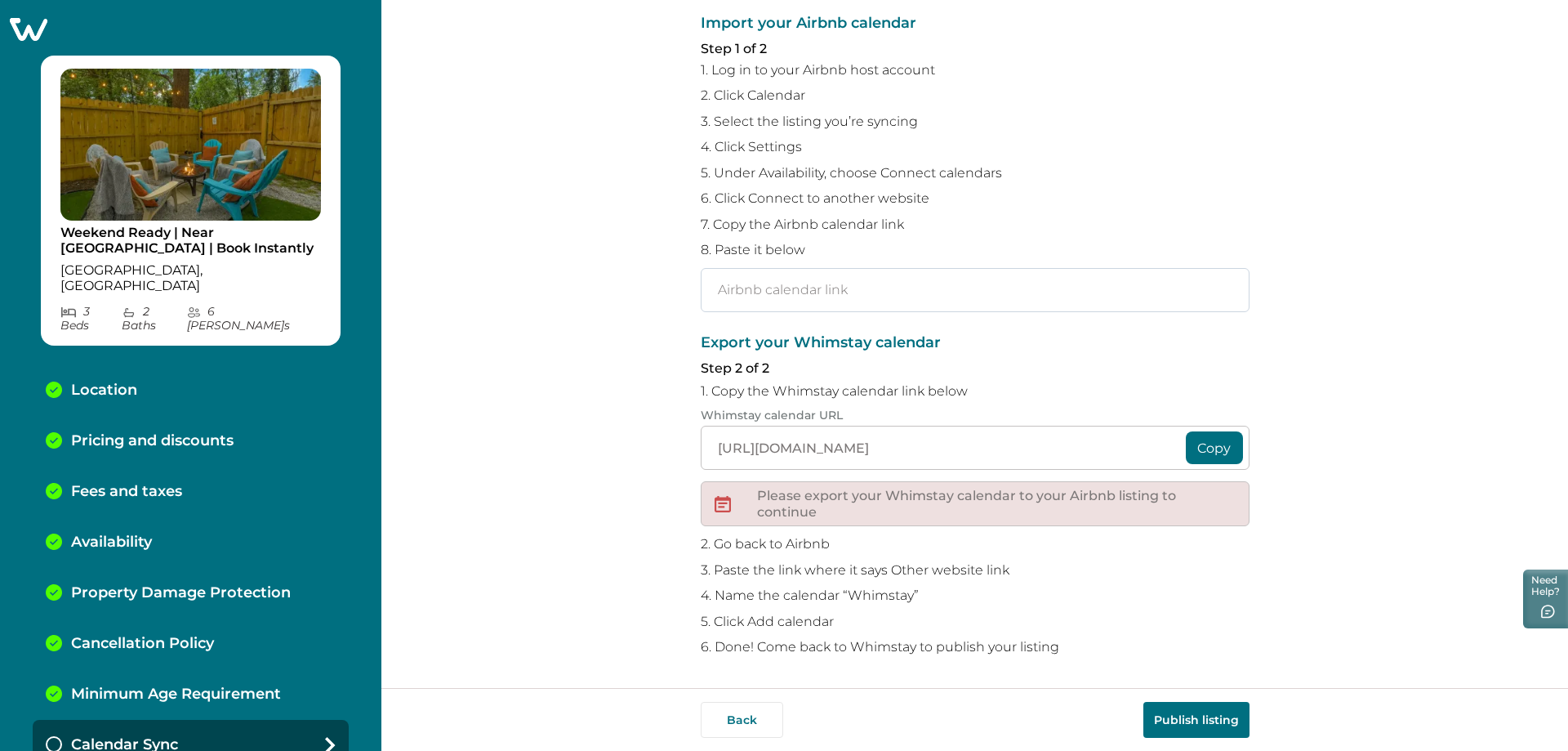
click at [733, 291] on input "text" at bounding box center [975, 290] width 549 height 44
paste input "[URL][DOMAIN_NAME]"
type input "[URL][DOMAIN_NAME]"
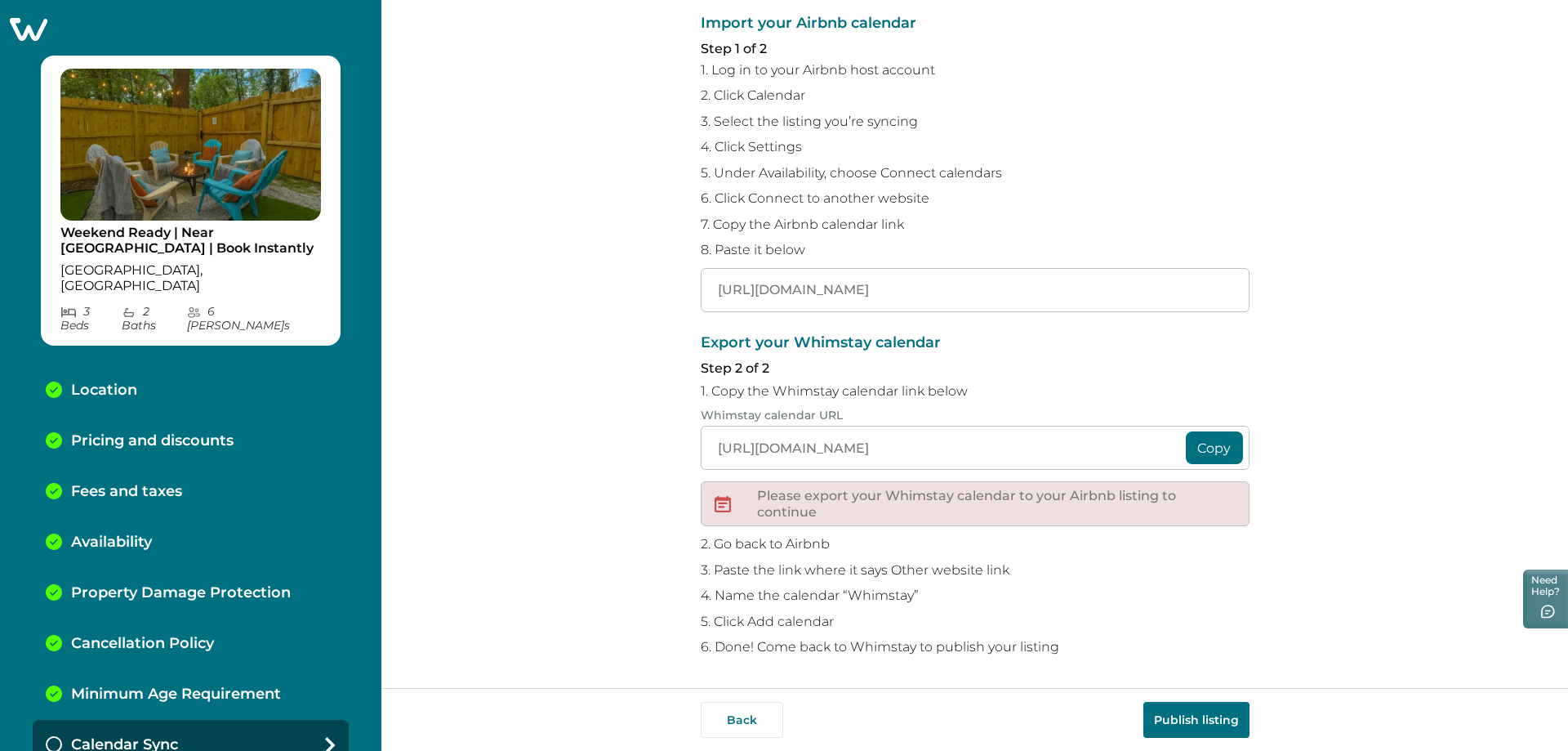
click at [1192, 718] on button "Publish listing" at bounding box center [1197, 720] width 106 height 36
